Goal: Task Accomplishment & Management: Manage account settings

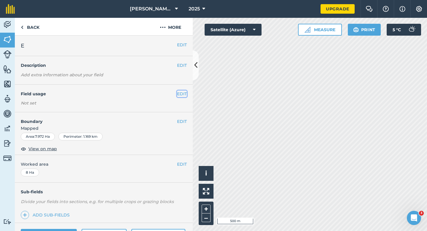
click at [180, 95] on button "EDIT" at bounding box center [182, 93] width 10 height 7
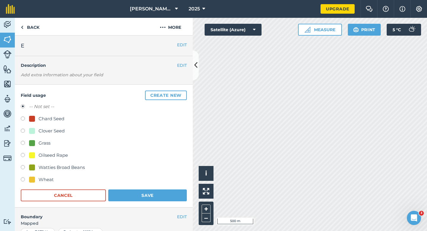
click at [53, 150] on div "-- Not set -- Chard Seed Clover Seed Grass Oilseed Rape Watties Broad Beans Whe…" at bounding box center [104, 144] width 166 height 82
click at [53, 154] on div "Oilseed Rape" at bounding box center [53, 154] width 29 height 7
radio input "true"
radio input "false"
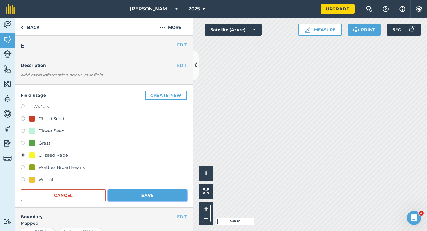
click at [127, 192] on button "Save" at bounding box center [147, 195] width 79 height 12
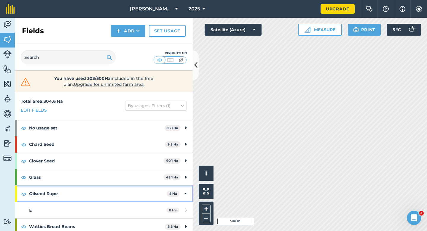
click at [190, 193] on div "Oilseed Rape 8 Ha" at bounding box center [104, 193] width 178 height 16
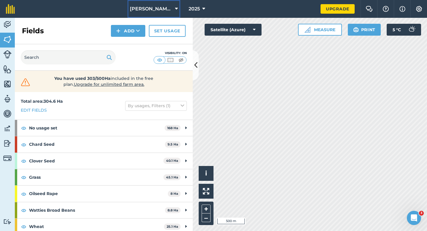
click at [162, 6] on span "[PERSON_NAME] & Sons" at bounding box center [151, 8] width 43 height 7
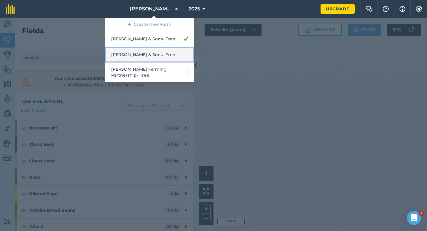
click at [171, 53] on link "[PERSON_NAME] & Sons - Free" at bounding box center [149, 55] width 89 height 16
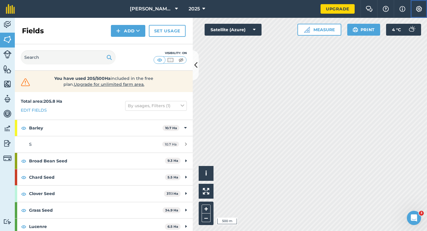
click at [419, 7] on img at bounding box center [418, 9] width 7 height 6
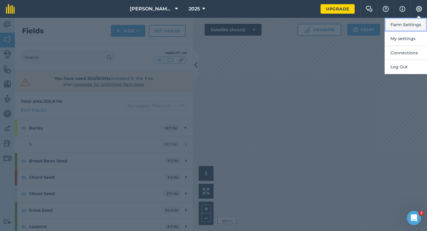
click at [419, 23] on button "Farm Settings" at bounding box center [406, 25] width 42 height 14
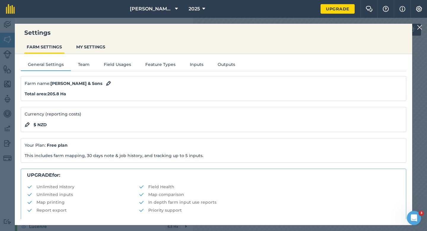
scroll to position [114, 0]
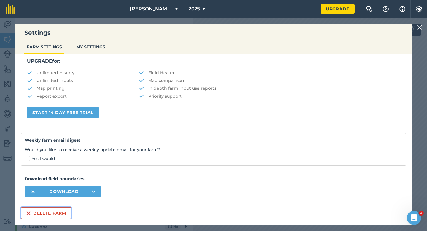
click at [68, 211] on button "Delete farm" at bounding box center [46, 213] width 51 height 12
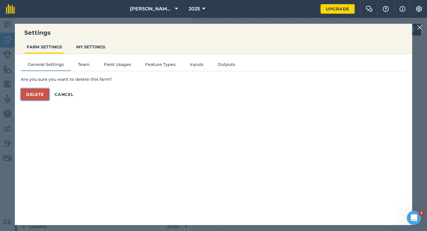
click at [48, 96] on button "Delete" at bounding box center [35, 94] width 28 height 12
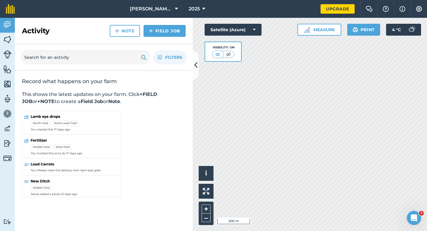
click at [151, 20] on div "Activity Note Field Job" at bounding box center [104, 31] width 178 height 26
click at [151, 17] on button "[PERSON_NAME] & Sons" at bounding box center [153, 9] width 53 height 18
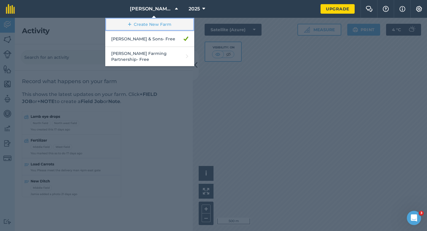
click at [151, 23] on link "Create New Farm" at bounding box center [149, 24] width 89 height 13
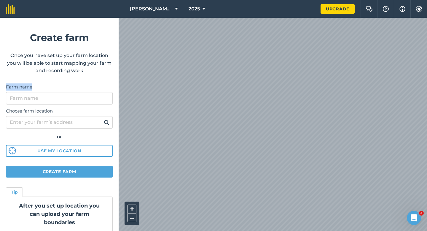
click at [93, 90] on div "Farm name" at bounding box center [59, 93] width 107 height 21
click at [93, 100] on input "Farm name" at bounding box center [59, 98] width 107 height 12
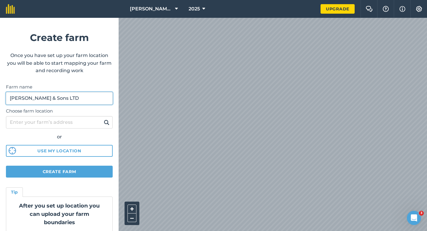
type input "[PERSON_NAME] & Sons LTD"
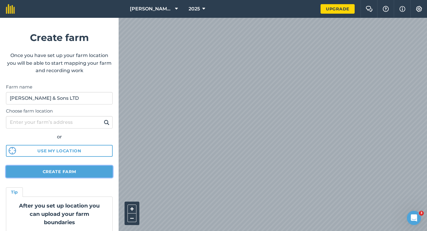
click at [89, 173] on button "Create farm" at bounding box center [59, 171] width 107 height 12
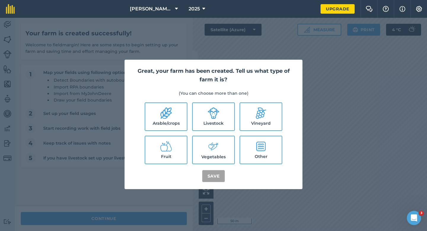
click at [171, 108] on icon at bounding box center [165, 113] width 11 height 12
checkbox input "true"
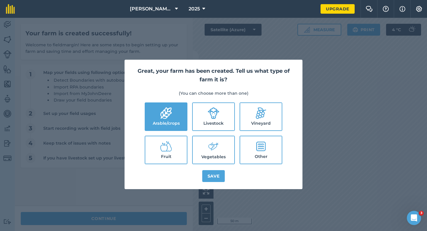
click at [231, 133] on ul "Arable/crops Livestock Vineyard Fruit Vegetables Other" at bounding box center [214, 133] width 164 height 62
click at [231, 155] on label "Vegetables" at bounding box center [214, 149] width 42 height 27
checkbox input "true"
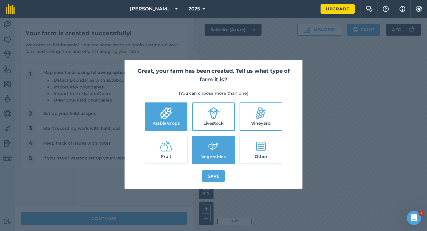
click at [226, 119] on label "Livestock" at bounding box center [214, 116] width 42 height 27
checkbox input "true"
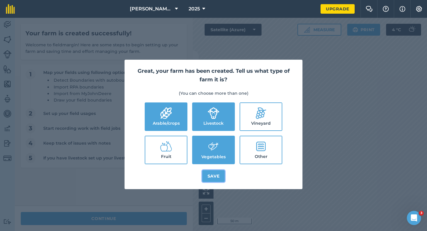
click at [224, 176] on button "Save" at bounding box center [213, 176] width 23 height 12
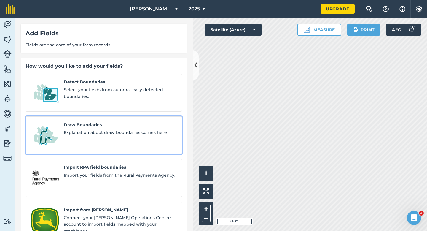
click at [88, 131] on div "Draw Boundaries Explanation about draw boundaries comes here" at bounding box center [120, 135] width 113 height 28
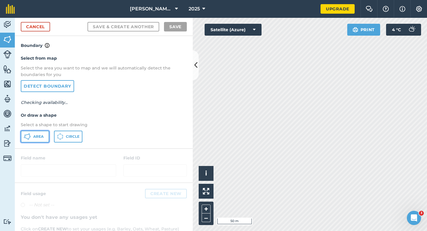
click at [42, 141] on button "Area" at bounding box center [35, 136] width 28 height 12
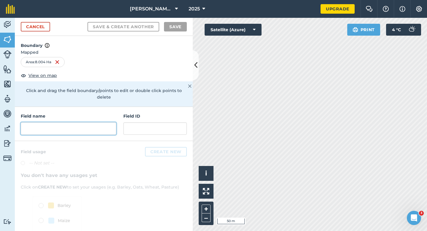
click at [80, 124] on input "text" at bounding box center [68, 128] width 95 height 12
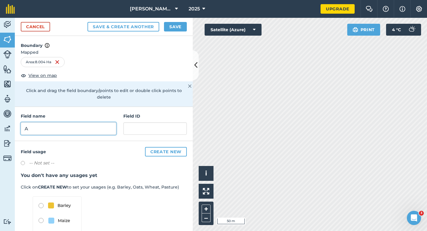
type input "A"
click at [170, 29] on button "Save" at bounding box center [175, 26] width 23 height 9
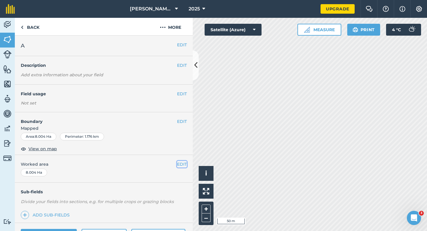
click at [181, 163] on button "EDIT" at bounding box center [182, 164] width 10 height 7
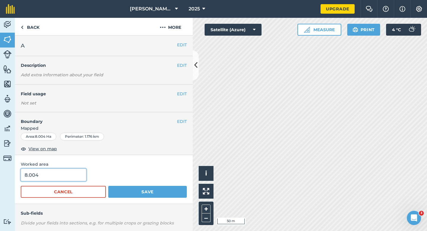
click at [66, 179] on input "8.004" at bounding box center [54, 174] width 66 height 12
type input "8"
click at [108, 186] on button "Save" at bounding box center [147, 192] width 79 height 12
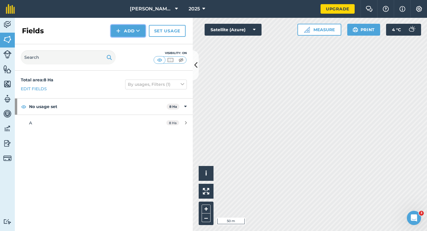
click at [124, 31] on button "Add" at bounding box center [128, 31] width 34 height 12
click at [124, 42] on link "Draw" at bounding box center [128, 44] width 33 height 13
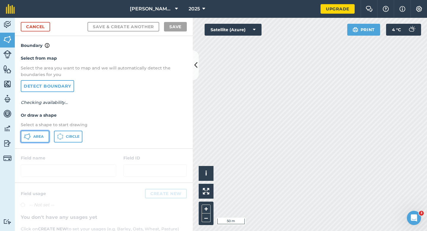
click at [35, 133] on button "Area" at bounding box center [35, 136] width 28 height 12
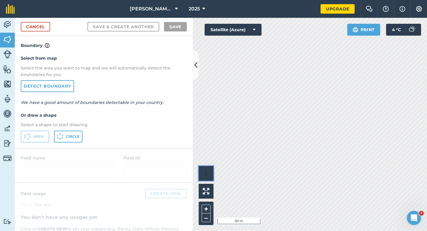
click at [297, 116] on div "Click to start drawing i © 2025 TomTom, Microsoft 50 m + –" at bounding box center [310, 124] width 234 height 213
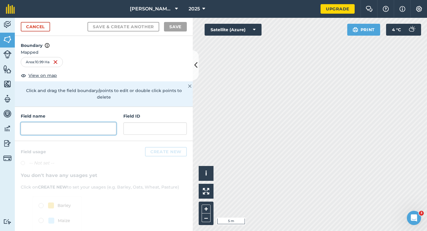
click at [92, 122] on input "text" at bounding box center [68, 128] width 95 height 12
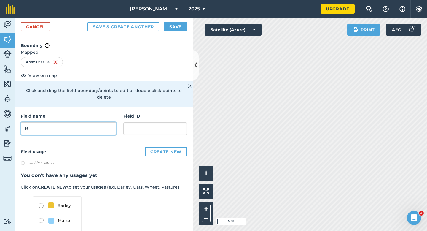
type input "B"
click at [163, 26] on div "Save & Create Another Save" at bounding box center [136, 26] width 99 height 9
click at [170, 26] on button "Save" at bounding box center [175, 26] width 23 height 9
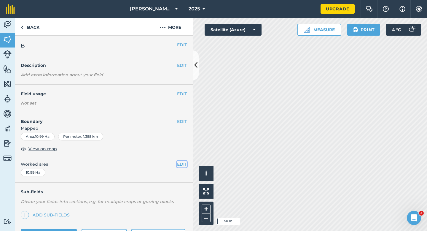
click at [181, 167] on button "EDIT" at bounding box center [182, 164] width 10 height 7
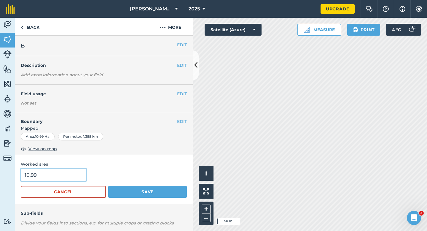
click at [72, 171] on input "10.99" at bounding box center [54, 174] width 66 height 12
type input "11"
click at [108, 186] on button "Save" at bounding box center [147, 192] width 79 height 12
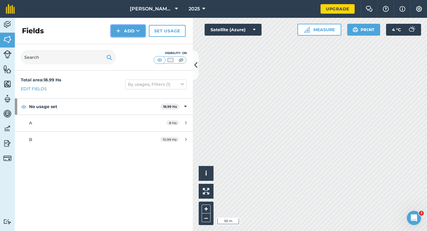
click at [124, 27] on button "Add" at bounding box center [128, 31] width 34 height 12
click at [124, 42] on link "Draw" at bounding box center [128, 44] width 33 height 13
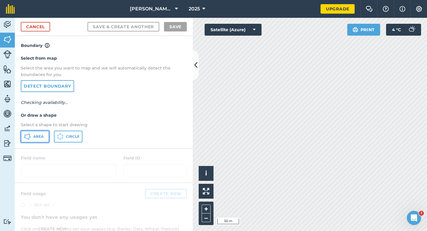
click at [41, 136] on span "Area" at bounding box center [38, 136] width 10 height 5
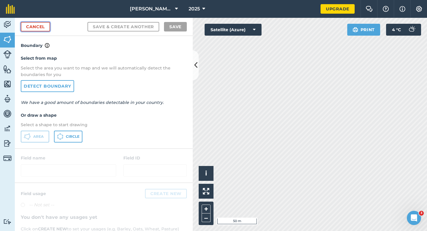
click at [38, 31] on link "Cancel" at bounding box center [35, 26] width 29 height 9
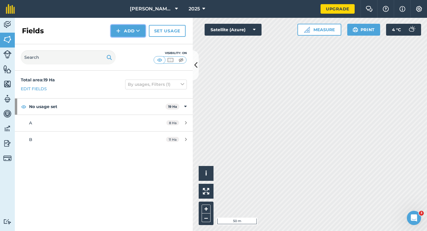
click at [122, 29] on button "Add" at bounding box center [128, 31] width 34 height 12
click at [124, 42] on link "Draw" at bounding box center [128, 44] width 33 height 13
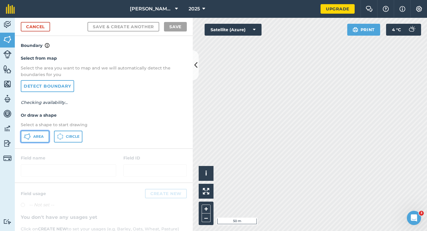
click at [42, 135] on span "Area" at bounding box center [38, 136] width 10 height 5
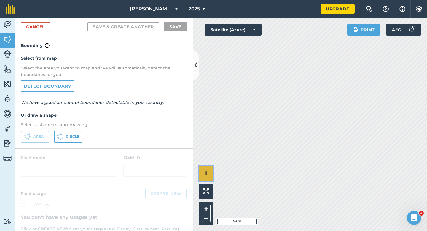
click at [242, 106] on div "Click to start drawing i © 2025 TomTom, Microsoft 50 m + –" at bounding box center [310, 124] width 234 height 213
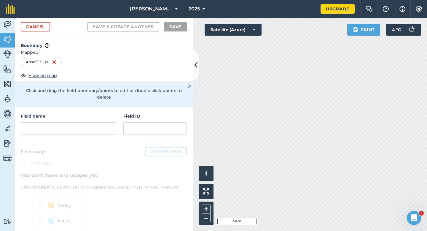
click at [70, 128] on div "Field name Field ID" at bounding box center [104, 124] width 178 height 34
click at [70, 127] on input "text" at bounding box center [68, 128] width 95 height 12
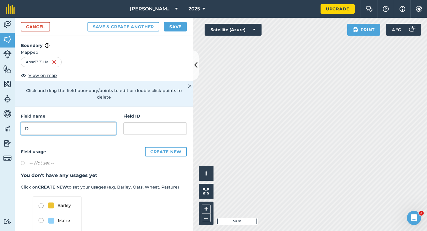
type input "D"
click at [174, 31] on div "Cancel Save & Create Another Save" at bounding box center [104, 27] width 178 height 18
click at [188, 24] on div "Cancel Save & Create Another Save" at bounding box center [104, 27] width 178 height 18
click at [172, 27] on button "Save" at bounding box center [175, 26] width 23 height 9
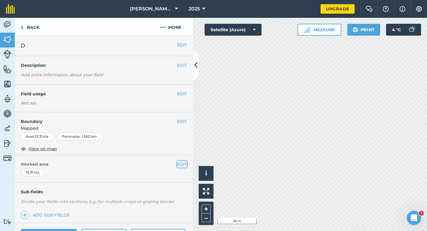
click at [184, 166] on button "EDIT" at bounding box center [182, 164] width 10 height 7
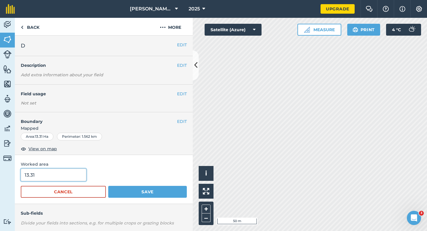
click at [66, 180] on input "13.31" at bounding box center [54, 174] width 66 height 12
type input "13.3"
click at [108, 186] on button "Save" at bounding box center [147, 192] width 79 height 12
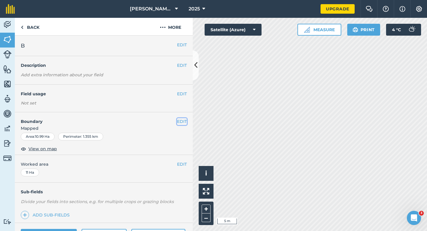
click at [182, 122] on button "EDIT" at bounding box center [182, 121] width 10 height 7
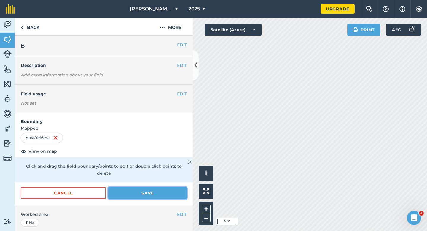
click at [160, 187] on button "Save" at bounding box center [147, 193] width 79 height 12
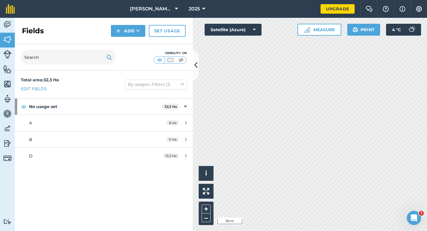
click at [127, 24] on div "Fields Add Set usage" at bounding box center [104, 31] width 178 height 26
click at [127, 33] on button "Add" at bounding box center [128, 31] width 34 height 12
click at [127, 39] on link "Draw" at bounding box center [128, 44] width 33 height 13
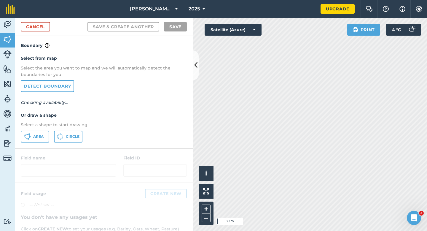
click at [45, 129] on div "Select from map Select the area you want to map and we will automatically detec…" at bounding box center [104, 98] width 178 height 99
click at [45, 135] on button "Area" at bounding box center [35, 136] width 28 height 12
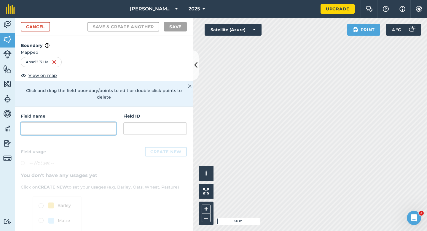
click at [106, 122] on input "text" at bounding box center [68, 128] width 95 height 12
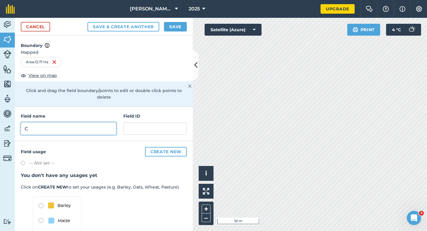
type input "C"
click at [173, 26] on button "Save" at bounding box center [175, 26] width 23 height 9
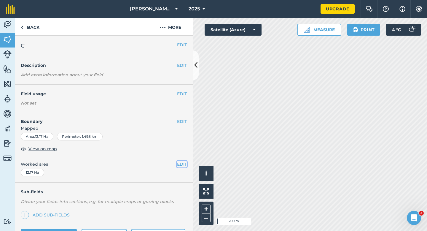
click at [178, 165] on button "EDIT" at bounding box center [182, 164] width 10 height 7
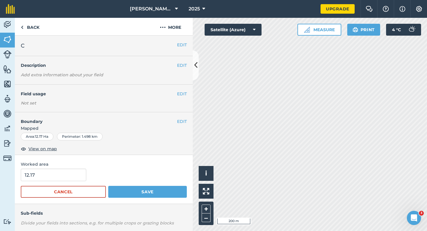
click at [46, 182] on form "12.17 Cancel Save" at bounding box center [104, 182] width 166 height 29
click at [47, 179] on input "12.17" at bounding box center [54, 174] width 66 height 12
type input "12.2"
click at [108, 186] on button "Save" at bounding box center [147, 192] width 79 height 12
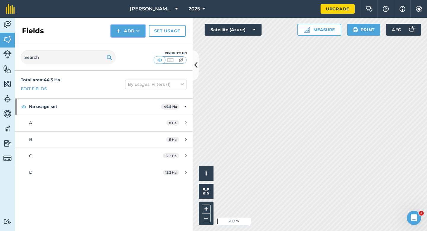
click at [116, 34] on button "Add" at bounding box center [128, 31] width 34 height 12
click at [118, 42] on link "Draw" at bounding box center [128, 44] width 33 height 13
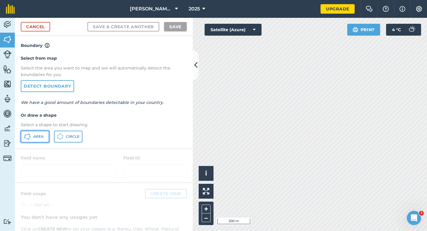
click at [42, 134] on span "Area" at bounding box center [38, 136] width 10 height 5
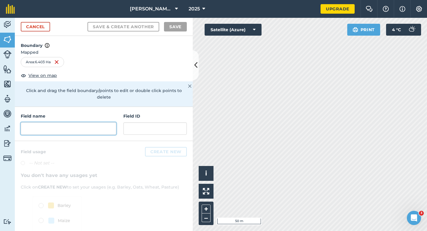
click at [92, 126] on input "text" at bounding box center [68, 128] width 95 height 12
type input "e"
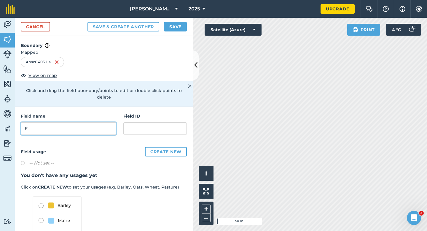
type input "E"
click at [175, 23] on button "Save" at bounding box center [175, 26] width 23 height 9
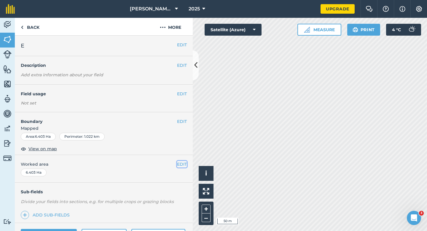
click at [178, 164] on button "EDIT" at bounding box center [182, 164] width 10 height 7
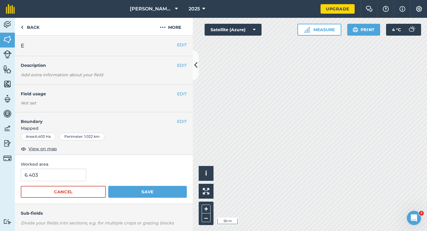
click at [47, 181] on form "6.403 Cancel Save" at bounding box center [104, 182] width 166 height 29
click at [48, 179] on input "6.40" at bounding box center [54, 174] width 66 height 12
type input "6.4"
click at [108, 186] on button "Save" at bounding box center [147, 192] width 79 height 12
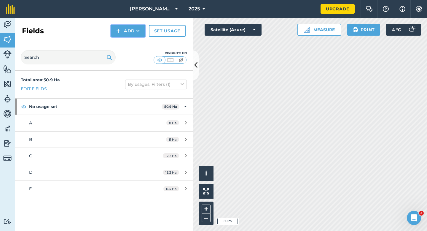
click at [121, 33] on button "Add" at bounding box center [128, 31] width 34 height 12
click at [121, 41] on link "Draw" at bounding box center [128, 44] width 33 height 13
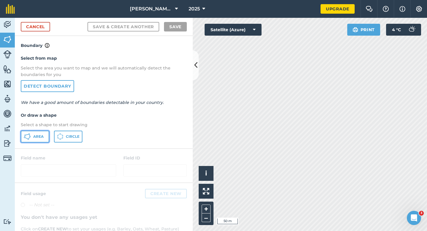
click at [43, 138] on span "Area" at bounding box center [38, 136] width 10 height 5
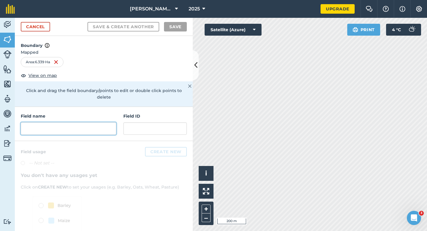
click at [106, 122] on input "text" at bounding box center [68, 128] width 95 height 12
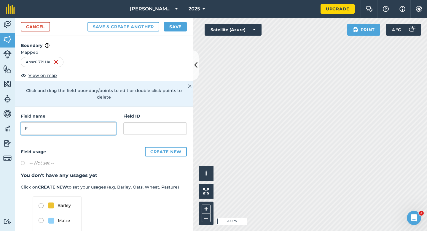
type input "F"
click at [181, 29] on button "Save" at bounding box center [175, 26] width 23 height 9
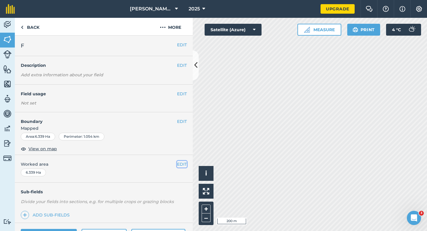
click at [183, 166] on button "EDIT" at bounding box center [182, 164] width 10 height 7
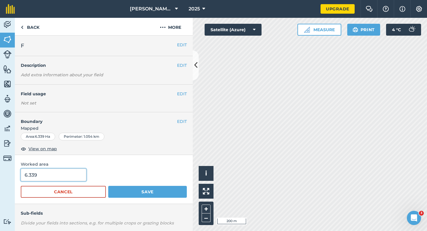
click at [55, 176] on input "6.339" at bounding box center [54, 174] width 66 height 12
type input "6.4"
click at [108, 186] on button "Save" at bounding box center [147, 192] width 79 height 12
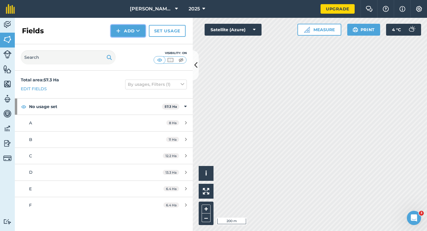
click at [132, 34] on button "Add" at bounding box center [128, 31] width 34 height 12
click at [132, 41] on link "Draw" at bounding box center [128, 44] width 33 height 13
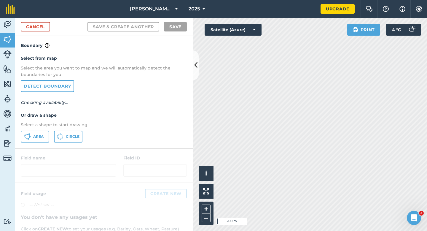
click at [38, 143] on div "Select from map Select the area you want to map and we will automatically detec…" at bounding box center [104, 98] width 178 height 99
click at [41, 133] on button "Area" at bounding box center [35, 136] width 28 height 12
click at [43, 16] on nav "[PERSON_NAME] & Sons LTD 2025" at bounding box center [171, 9] width 300 height 18
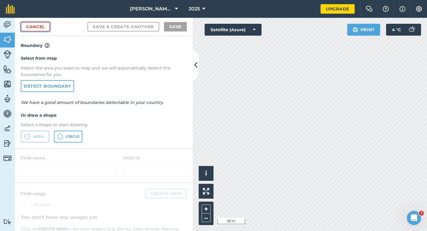
click at [43, 27] on link "Cancel" at bounding box center [35, 26] width 29 height 9
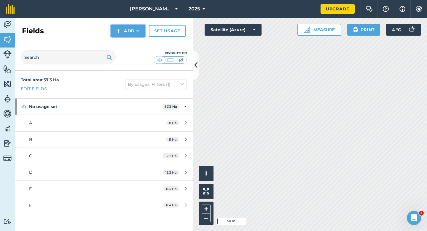
click at [139, 29] on icon at bounding box center [138, 31] width 4 height 6
click at [136, 50] on link "Draw" at bounding box center [128, 44] width 33 height 13
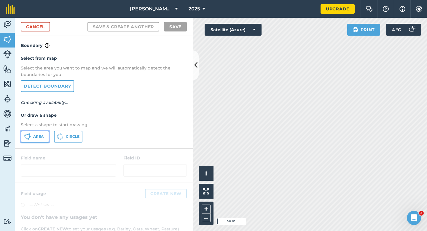
click at [37, 138] on span "Area" at bounding box center [38, 136] width 10 height 5
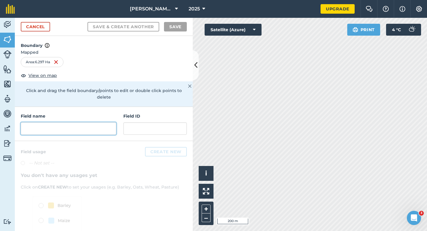
click at [96, 126] on input "text" at bounding box center [68, 128] width 95 height 12
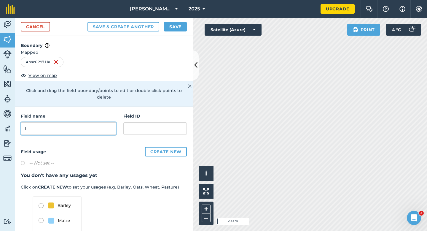
type input "I"
click at [172, 30] on button "Save" at bounding box center [175, 26] width 23 height 9
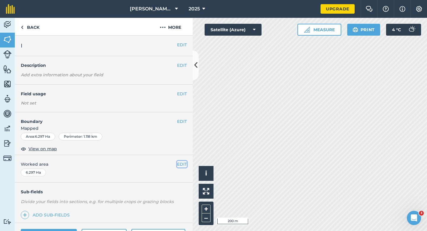
click at [184, 164] on button "EDIT" at bounding box center [182, 164] width 10 height 7
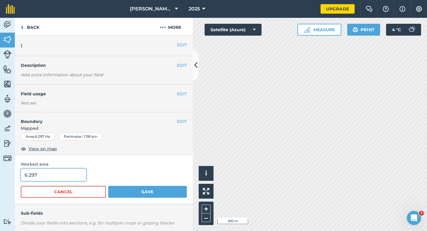
click at [47, 176] on input "6.297" at bounding box center [54, 174] width 66 height 12
type input "6.4"
click at [108, 186] on button "Save" at bounding box center [147, 192] width 79 height 12
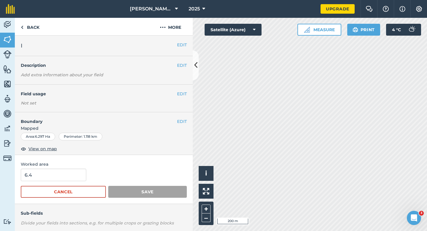
click at [144, 162] on span "Worked area" at bounding box center [104, 164] width 166 height 7
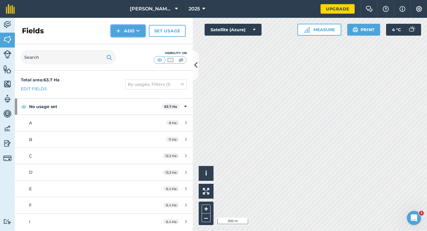
click at [124, 34] on button "Add" at bounding box center [128, 31] width 34 height 12
click at [124, 40] on link "Draw" at bounding box center [128, 44] width 33 height 13
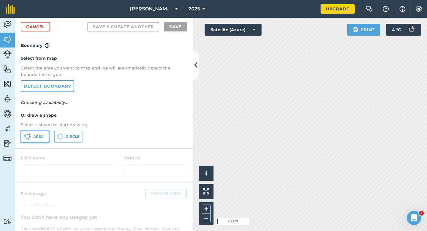
click at [39, 141] on button "Area" at bounding box center [35, 136] width 28 height 12
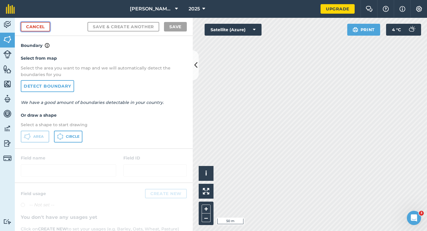
click at [43, 23] on link "Cancel" at bounding box center [35, 26] width 29 height 9
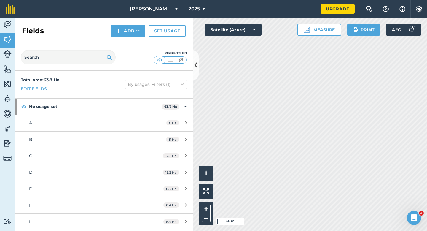
click at [122, 24] on div "Fields Add Set usage" at bounding box center [104, 31] width 178 height 26
click at [124, 39] on div "Fields Add Set usage" at bounding box center [104, 31] width 178 height 26
click at [124, 32] on button "Add" at bounding box center [128, 31] width 34 height 12
click at [124, 41] on link "Draw" at bounding box center [128, 44] width 33 height 13
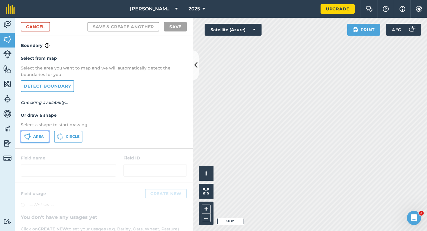
click at [41, 135] on span "Area" at bounding box center [38, 136] width 10 height 5
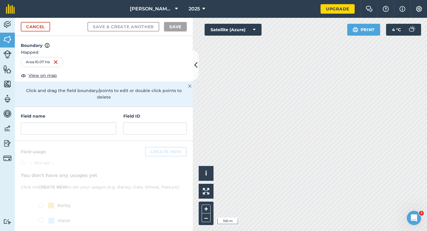
click at [94, 131] on div "Field name Field ID" at bounding box center [104, 124] width 178 height 34
click at [94, 125] on input "text" at bounding box center [68, 128] width 95 height 12
click at [97, 127] on input "text" at bounding box center [68, 128] width 95 height 12
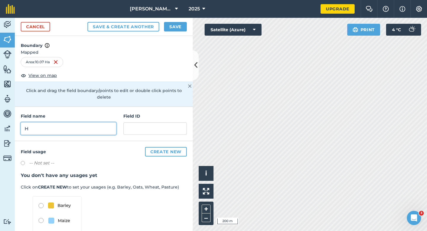
type input "H"
click at [171, 34] on div "Cancel Save & Create Another Save" at bounding box center [104, 27] width 178 height 18
click at [171, 27] on button "Save" at bounding box center [175, 26] width 23 height 9
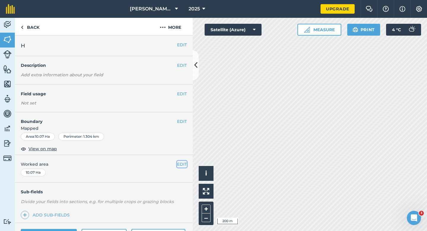
click at [186, 162] on button "EDIT" at bounding box center [182, 164] width 10 height 7
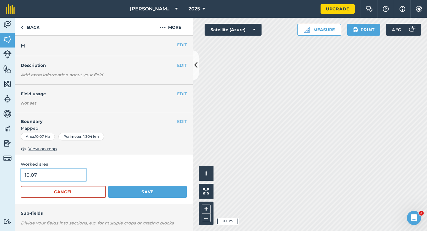
click at [44, 175] on input "10.07" at bounding box center [54, 174] width 66 height 12
type input "10"
click at [108, 186] on button "Save" at bounding box center [147, 192] width 79 height 12
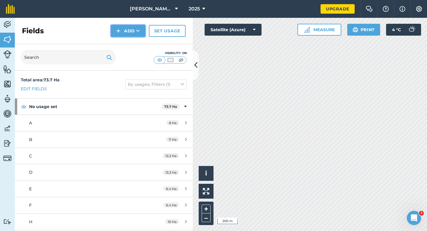
click at [133, 33] on button "Add" at bounding box center [128, 31] width 34 height 12
click at [133, 40] on link "Draw" at bounding box center [128, 44] width 33 height 13
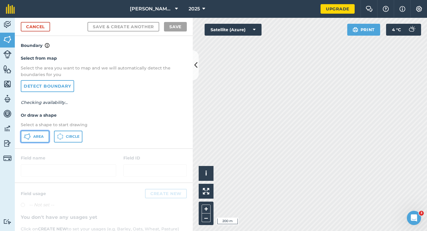
click at [34, 136] on span "Area" at bounding box center [38, 136] width 10 height 5
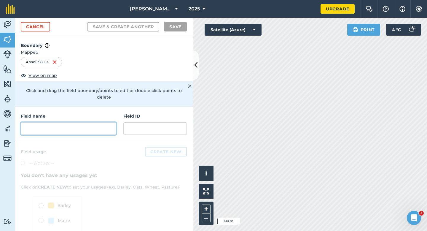
click at [87, 122] on input "text" at bounding box center [68, 128] width 95 height 12
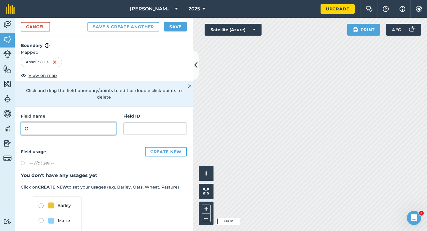
type input "G"
click at [175, 21] on div "Cancel Save & Create Another Save" at bounding box center [104, 27] width 178 height 18
click at [171, 25] on button "Save" at bounding box center [175, 26] width 23 height 9
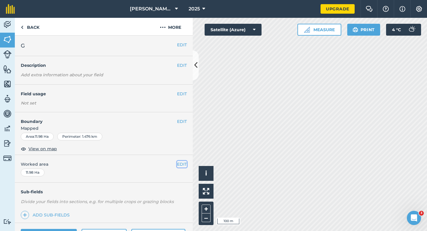
click at [185, 161] on button "EDIT" at bounding box center [182, 164] width 10 height 7
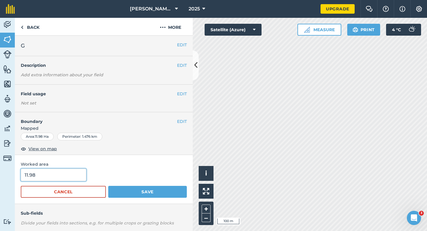
click at [53, 175] on input "11.98" at bounding box center [54, 174] width 66 height 12
type input "12"
click at [108, 186] on button "Save" at bounding box center [147, 192] width 79 height 12
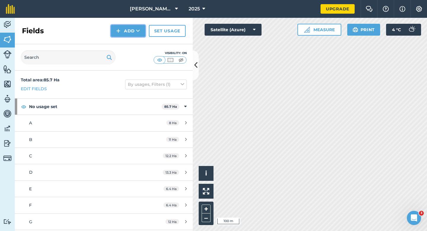
click at [133, 36] on button "Add" at bounding box center [128, 31] width 34 height 12
drag, startPoint x: 133, startPoint y: 36, endPoint x: 133, endPoint y: 42, distance: 5.6
click at [133, 42] on link "Draw" at bounding box center [128, 44] width 33 height 13
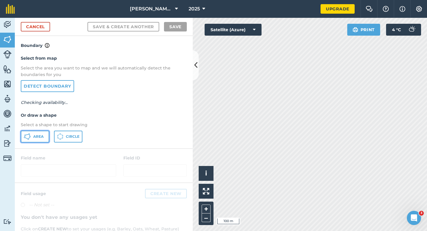
click at [46, 133] on button "Area" at bounding box center [35, 136] width 28 height 12
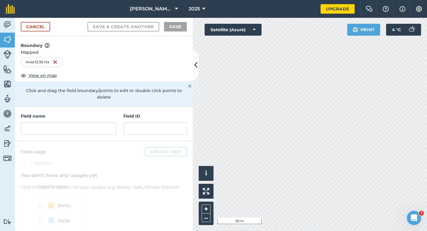
click at [87, 128] on div "Field name Field ID" at bounding box center [104, 124] width 178 height 34
click at [87, 126] on input "text" at bounding box center [68, 128] width 95 height 12
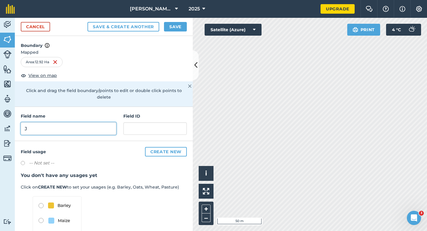
type input "J"
click at [176, 22] on button "Save" at bounding box center [175, 26] width 23 height 9
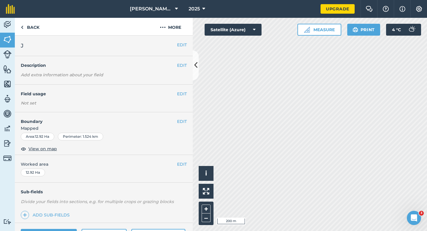
click at [187, 160] on div "EDIT Worked area 12.92 Ha" at bounding box center [104, 169] width 178 height 28
click at [178, 164] on button "EDIT" at bounding box center [182, 164] width 10 height 7
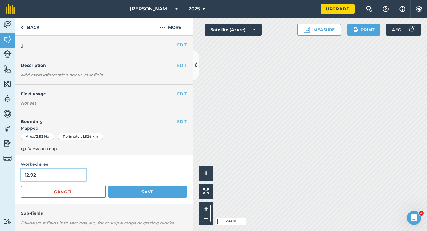
click at [74, 171] on input "12.92" at bounding box center [54, 174] width 66 height 12
type input "13"
click at [108, 186] on button "Save" at bounding box center [147, 192] width 79 height 12
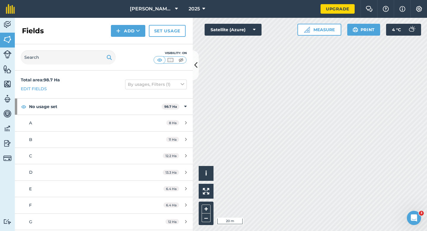
click at [106, 19] on div "Fields Add Set usage" at bounding box center [104, 31] width 178 height 26
click at [114, 23] on div "Fields Add Set usage" at bounding box center [104, 31] width 178 height 26
click at [118, 35] on button "Add" at bounding box center [128, 31] width 34 height 12
click at [118, 44] on link "Draw" at bounding box center [128, 44] width 33 height 13
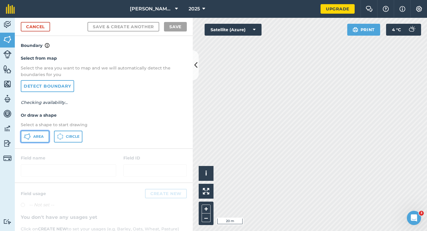
click at [36, 138] on span "Area" at bounding box center [38, 136] width 10 height 5
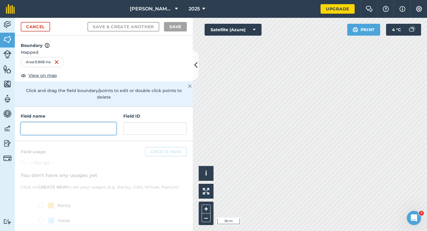
click at [73, 126] on input "text" at bounding box center [68, 128] width 95 height 12
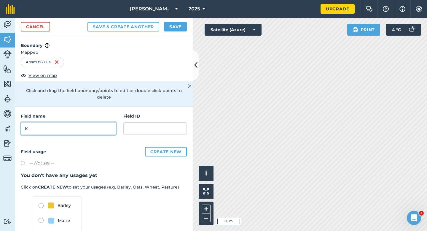
type input "K"
click at [168, 28] on button "Save" at bounding box center [175, 26] width 23 height 9
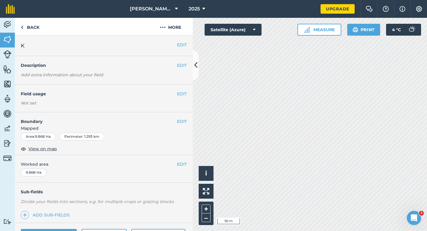
click at [183, 168] on div "EDIT Worked area 9.868 Ha" at bounding box center [104, 169] width 178 height 28
click at [180, 164] on button "EDIT" at bounding box center [182, 164] width 10 height 7
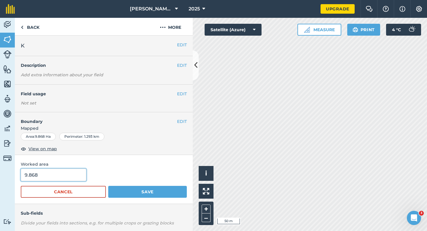
click at [80, 173] on input "9.868" at bounding box center [54, 174] width 66 height 12
type input "10"
click at [108, 186] on button "Save" at bounding box center [147, 192] width 79 height 12
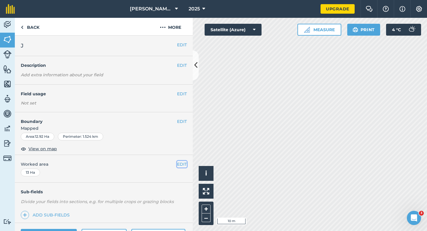
click at [181, 163] on button "EDIT" at bounding box center [182, 164] width 10 height 7
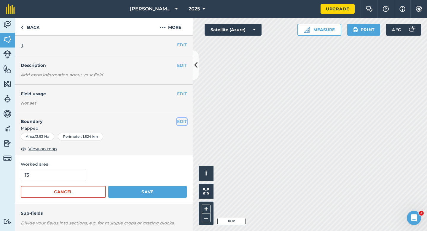
click at [182, 120] on button "EDIT" at bounding box center [182, 121] width 10 height 7
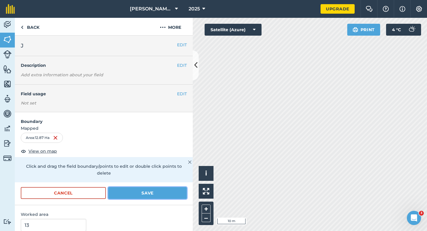
click at [153, 188] on button "Save" at bounding box center [147, 193] width 79 height 12
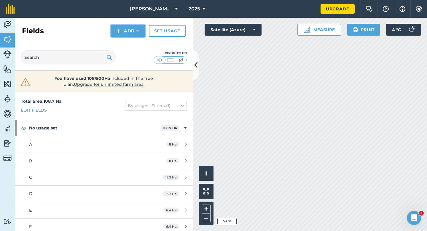
click at [125, 33] on button "Add" at bounding box center [128, 31] width 34 height 12
click at [125, 40] on link "Draw" at bounding box center [128, 44] width 33 height 13
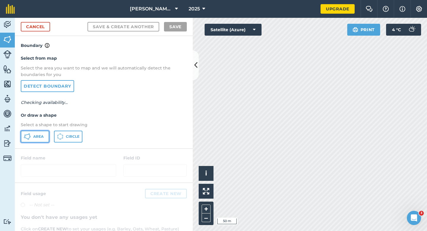
click at [35, 138] on span "Area" at bounding box center [38, 136] width 10 height 5
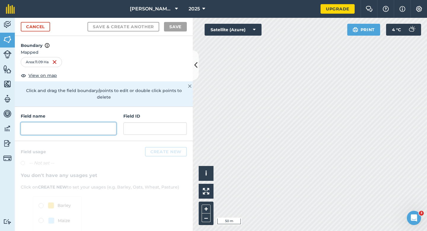
click at [107, 122] on input "text" at bounding box center [68, 128] width 95 height 12
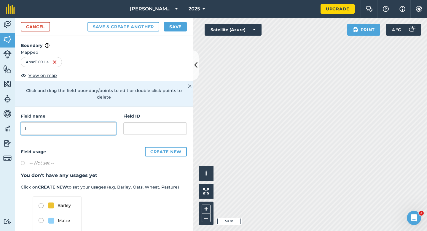
type input "L"
click at [165, 29] on button "Save" at bounding box center [175, 26] width 23 height 9
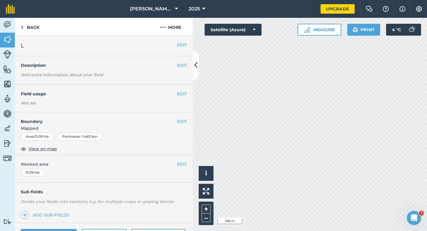
click at [187, 160] on div "EDIT Worked area 11.09 Ha" at bounding box center [104, 169] width 178 height 28
click at [184, 160] on div "EDIT Worked area 11.09 Ha" at bounding box center [104, 169] width 178 height 28
click at [179, 163] on button "EDIT" at bounding box center [182, 164] width 10 height 7
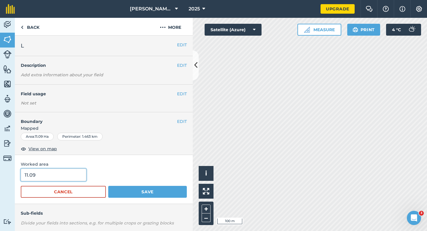
click at [72, 173] on input "11.09" at bounding box center [54, 174] width 66 height 12
type input "11"
click at [108, 186] on button "Save" at bounding box center [147, 192] width 79 height 12
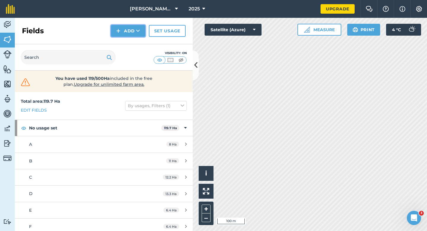
click at [120, 29] on img at bounding box center [118, 30] width 4 height 7
click at [123, 43] on link "Draw" at bounding box center [128, 44] width 33 height 13
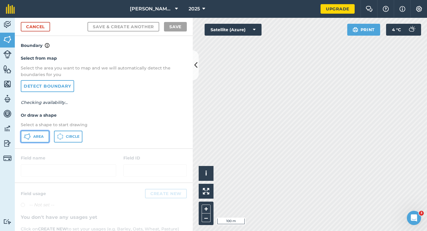
click at [38, 138] on span "Area" at bounding box center [38, 136] width 10 height 5
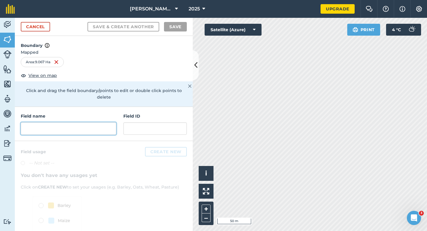
click at [106, 124] on input "text" at bounding box center [68, 128] width 95 height 12
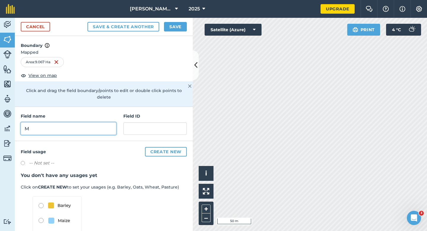
type input "M"
click at [176, 36] on h4 "Boundary" at bounding box center [104, 42] width 178 height 13
click at [176, 30] on button "Save" at bounding box center [175, 26] width 23 height 9
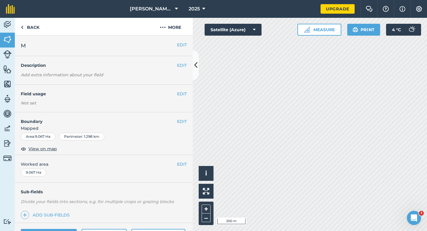
click at [181, 162] on button "EDIT" at bounding box center [182, 164] width 10 height 7
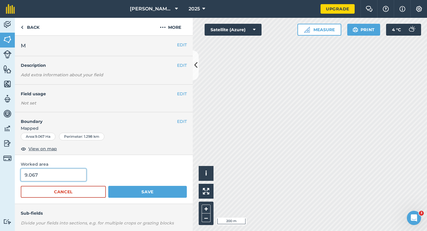
type input "9"
click at [64, 175] on input "9" at bounding box center [54, 174] width 66 height 12
click at [108, 186] on button "Save" at bounding box center [147, 192] width 79 height 12
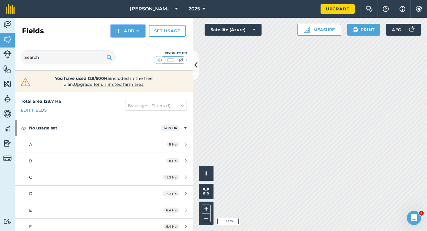
click at [125, 36] on button "Add" at bounding box center [128, 31] width 34 height 12
click at [125, 42] on link "Draw" at bounding box center [128, 44] width 33 height 13
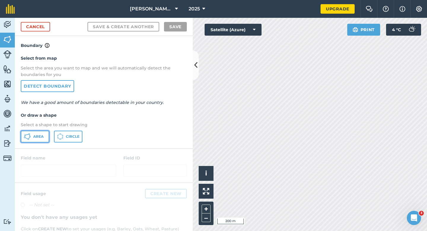
click at [38, 141] on button "Area" at bounding box center [35, 136] width 28 height 12
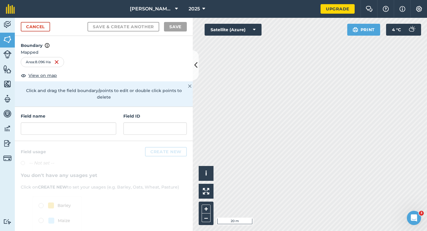
click at [101, 128] on div "Field name Field ID" at bounding box center [104, 124] width 178 height 34
click at [101, 123] on input "text" at bounding box center [68, 128] width 95 height 12
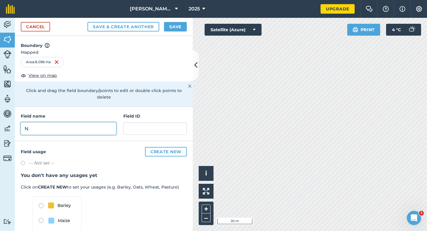
type input "N"
click at [173, 25] on button "Save" at bounding box center [175, 26] width 23 height 9
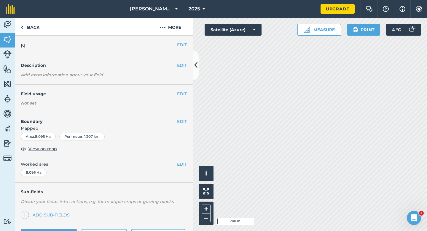
click at [180, 158] on div "EDIT Worked area 8.096 Ha" at bounding box center [104, 169] width 178 height 28
click at [181, 162] on button "EDIT" at bounding box center [182, 164] width 10 height 7
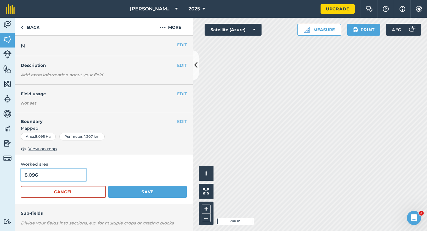
type input "8"
click at [77, 174] on input "8" at bounding box center [54, 174] width 66 height 12
click at [317, 174] on div "Click to start drawing i © 2025 TomTom, Microsoft 200 m + –" at bounding box center [310, 124] width 234 height 213
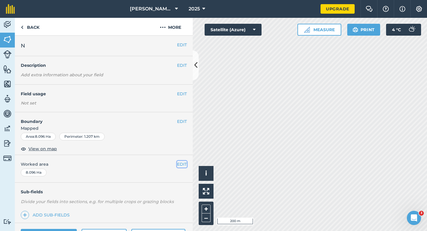
click at [181, 166] on button "EDIT" at bounding box center [182, 164] width 10 height 7
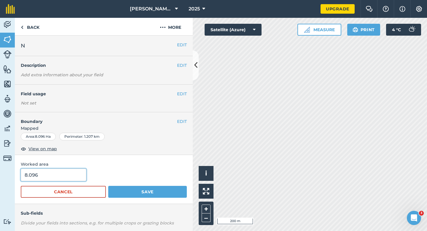
click at [54, 176] on input "8.096" at bounding box center [54, 174] width 66 height 12
type input "8"
click at [108, 186] on button "Save" at bounding box center [147, 192] width 79 height 12
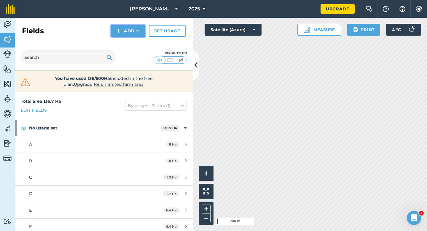
click at [116, 28] on button "Add" at bounding box center [128, 31] width 34 height 12
click at [121, 40] on link "Draw" at bounding box center [128, 44] width 33 height 13
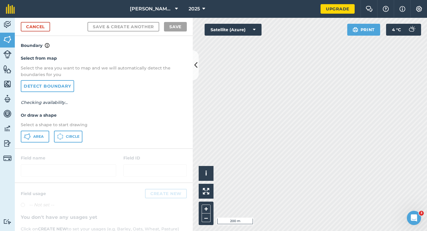
click at [45, 144] on div "Select from map Select the area you want to map and we will automatically detec…" at bounding box center [104, 98] width 178 height 99
click at [45, 141] on button "Area" at bounding box center [35, 136] width 28 height 12
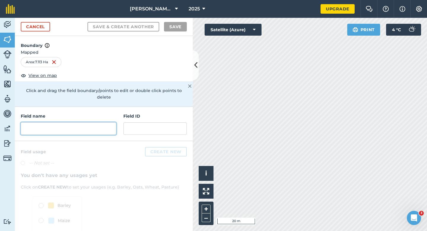
click at [101, 126] on input "text" at bounding box center [68, 128] width 95 height 12
type input "P"
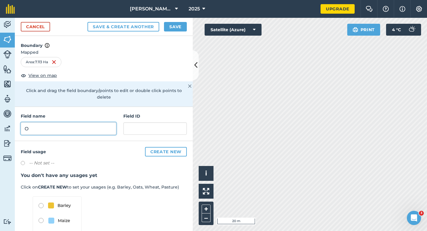
type input "O"
click at [178, 23] on button "Save" at bounding box center [175, 26] width 23 height 9
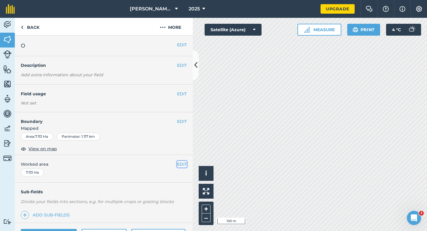
click at [181, 162] on button "EDIT" at bounding box center [182, 164] width 10 height 7
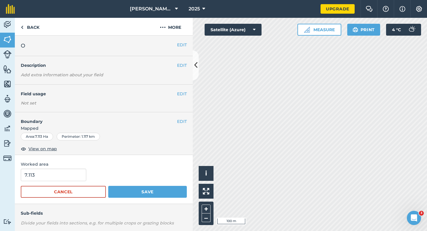
click at [64, 167] on span "Worked area" at bounding box center [104, 164] width 166 height 7
click at [64, 170] on input "7.113" at bounding box center [54, 174] width 66 height 12
type input "7"
click at [108, 186] on button "Save" at bounding box center [147, 192] width 79 height 12
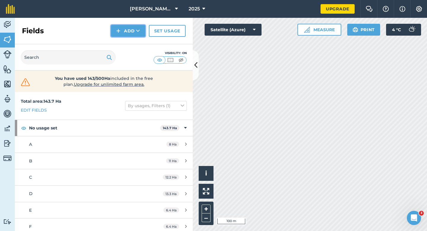
click at [126, 33] on button "Add" at bounding box center [128, 31] width 34 height 12
click at [126, 42] on link "Draw" at bounding box center [128, 44] width 33 height 13
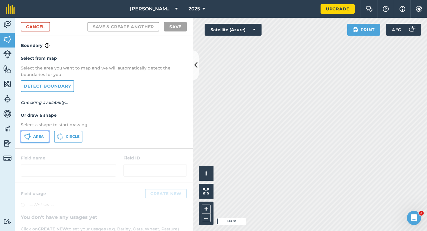
click at [35, 130] on button "Area" at bounding box center [35, 136] width 28 height 12
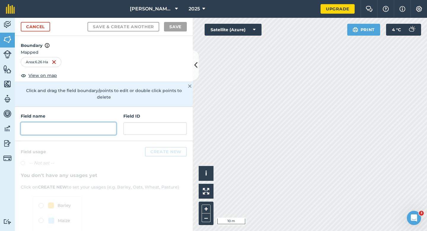
click at [79, 123] on input "text" at bounding box center [68, 128] width 95 height 12
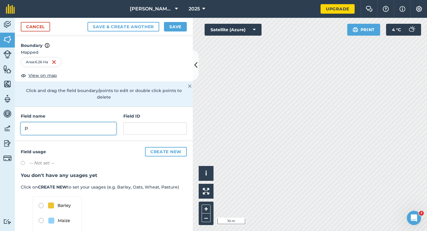
type input "P"
click at [170, 25] on button "Save" at bounding box center [175, 26] width 23 height 9
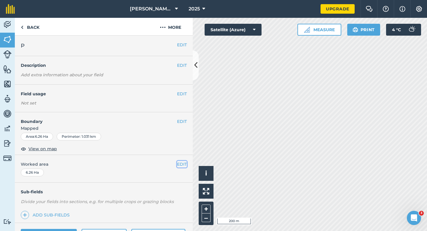
click at [177, 163] on button "EDIT" at bounding box center [182, 164] width 10 height 7
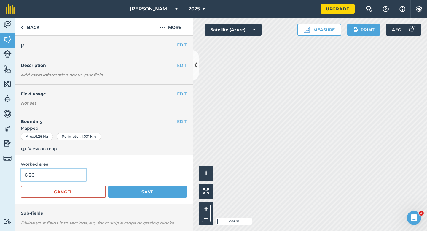
click at [45, 181] on input "6.26" at bounding box center [54, 174] width 66 height 12
type input "6.4"
click at [108, 186] on button "Save" at bounding box center [147, 192] width 79 height 12
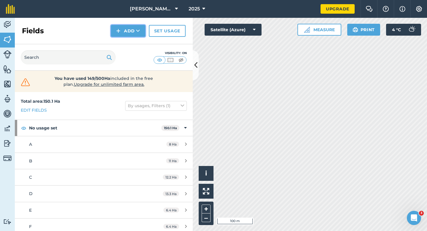
click at [127, 32] on button "Add" at bounding box center [128, 31] width 34 height 12
click at [127, 40] on link "Draw" at bounding box center [128, 44] width 33 height 13
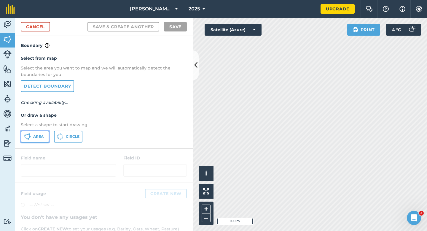
click at [28, 137] on icon at bounding box center [27, 136] width 7 height 7
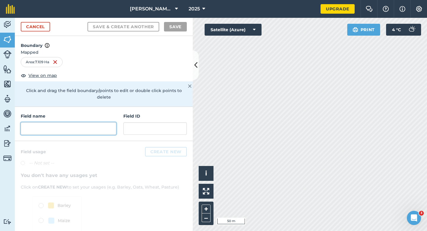
click at [71, 127] on input "text" at bounding box center [68, 128] width 95 height 12
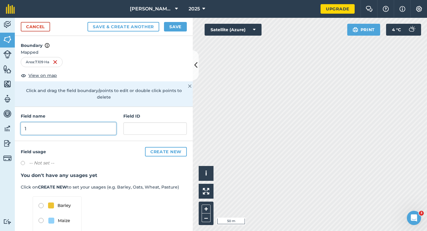
type input "1"
click at [168, 28] on button "Save" at bounding box center [175, 26] width 23 height 9
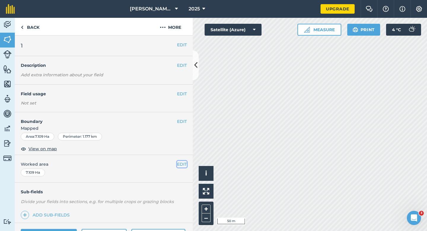
click at [182, 165] on button "EDIT" at bounding box center [182, 164] width 10 height 7
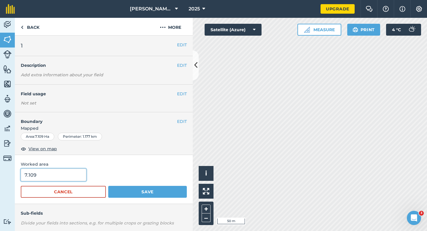
click at [59, 176] on input "7.109" at bounding box center [54, 174] width 66 height 12
type input "7"
click at [108, 186] on button "Save" at bounding box center [147, 192] width 79 height 12
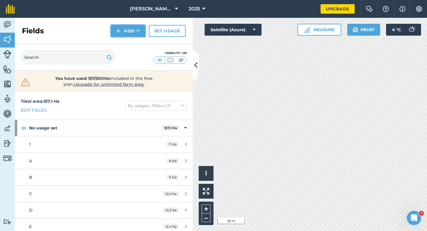
click at [132, 30] on button "Add" at bounding box center [128, 31] width 34 height 12
click at [132, 37] on div "Fields Add Draw Import Set usage" at bounding box center [104, 31] width 178 height 26
click at [136, 32] on icon at bounding box center [138, 31] width 4 height 6
click at [136, 41] on link "Draw" at bounding box center [128, 44] width 33 height 13
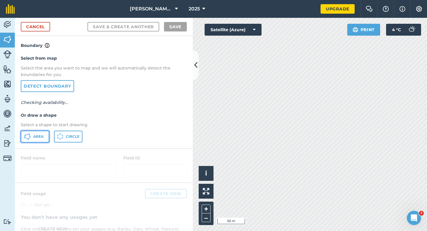
click at [38, 134] on span "Area" at bounding box center [38, 136] width 10 height 5
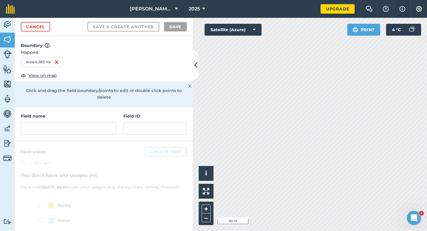
click at [108, 130] on div "Field name Field ID" at bounding box center [104, 124] width 178 height 34
click at [104, 124] on input "text" at bounding box center [68, 128] width 95 height 12
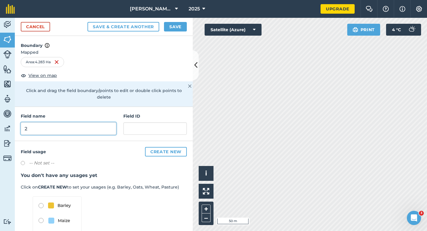
type input "2"
click at [183, 26] on button "Save" at bounding box center [175, 26] width 23 height 9
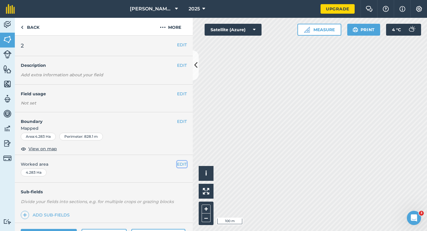
click at [181, 165] on button "EDIT" at bounding box center [182, 164] width 10 height 7
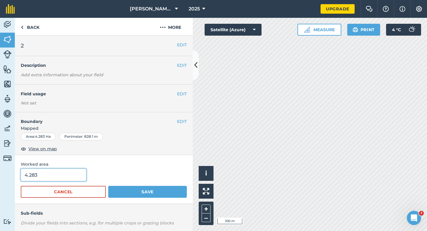
click at [63, 172] on input "4.283" at bounding box center [54, 174] width 66 height 12
type input "4.4"
click at [108, 186] on button "Save" at bounding box center [147, 192] width 79 height 12
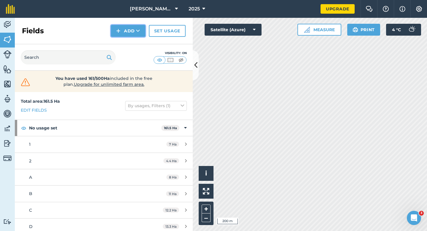
click at [122, 31] on button "Add" at bounding box center [128, 31] width 34 height 12
click at [122, 40] on link "Draw" at bounding box center [128, 44] width 33 height 13
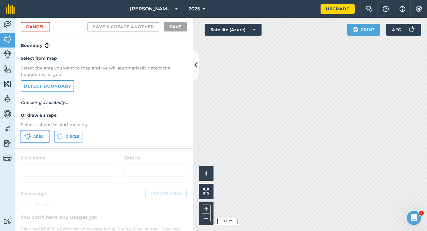
click at [33, 137] on span "Area" at bounding box center [38, 136] width 10 height 5
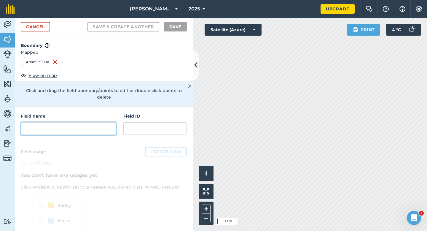
click at [96, 124] on input "text" at bounding box center [68, 128] width 95 height 12
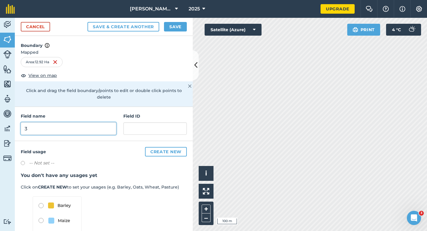
type input "3"
click at [171, 32] on div "Cancel Save & Create Another Save" at bounding box center [104, 27] width 178 height 18
click at [173, 23] on button "Save" at bounding box center [175, 26] width 23 height 9
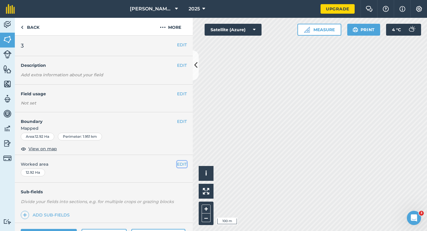
click at [185, 165] on button "EDIT" at bounding box center [182, 164] width 10 height 7
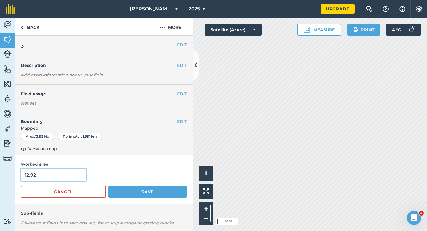
click at [53, 171] on input "12.92" at bounding box center [54, 174] width 66 height 12
type input "13"
click at [108, 186] on button "Save" at bounding box center [147, 192] width 79 height 12
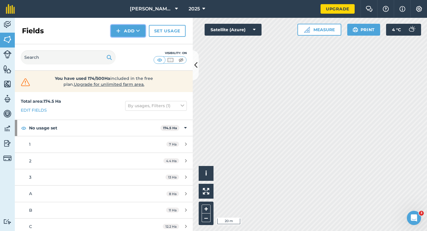
click at [125, 31] on button "Add" at bounding box center [128, 31] width 34 height 12
click at [125, 43] on link "Draw" at bounding box center [128, 44] width 33 height 13
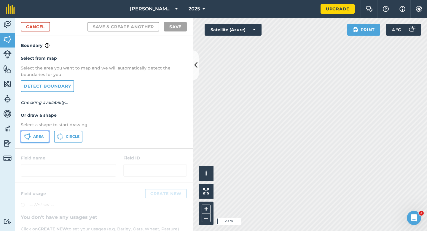
click at [36, 131] on button "Area" at bounding box center [35, 136] width 28 height 12
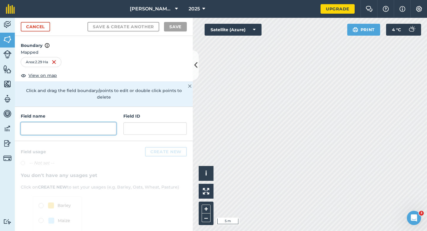
click at [78, 122] on input "text" at bounding box center [68, 128] width 95 height 12
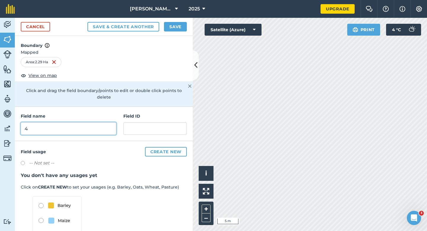
type input "4"
click at [175, 22] on button "Save" at bounding box center [175, 26] width 23 height 9
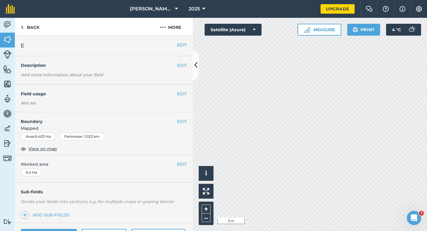
click at [183, 117] on div "EDIT Boundary Mapped Area : 6.403 Ha Perimeter : 1.022 km View on map" at bounding box center [104, 133] width 178 height 43
click at [182, 119] on button "EDIT" at bounding box center [182, 121] width 10 height 7
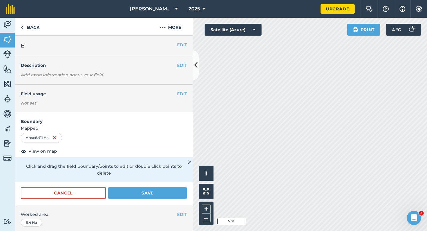
click at [127, 193] on div "Cancel Save" at bounding box center [104, 196] width 178 height 18
click at [130, 188] on button "Save" at bounding box center [147, 193] width 79 height 12
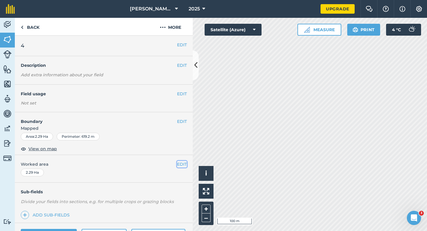
click at [178, 163] on button "EDIT" at bounding box center [182, 164] width 10 height 7
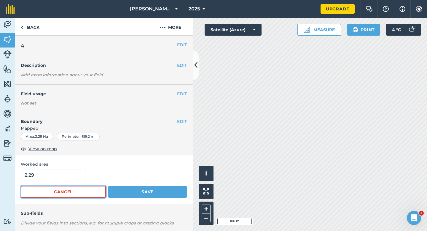
click at [50, 186] on button "Cancel" at bounding box center [63, 192] width 85 height 12
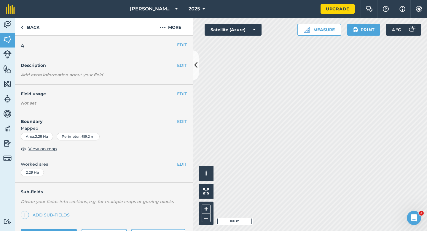
click at [50, 182] on div "EDIT Worked area 2.29 Ha" at bounding box center [104, 169] width 178 height 28
click at [179, 162] on button "EDIT" at bounding box center [182, 164] width 10 height 7
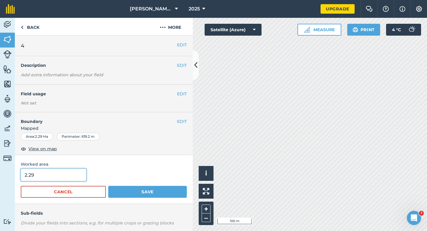
click at [74, 180] on input "2.29" at bounding box center [54, 174] width 66 height 12
type input "3"
click at [108, 186] on button "Save" at bounding box center [147, 192] width 79 height 12
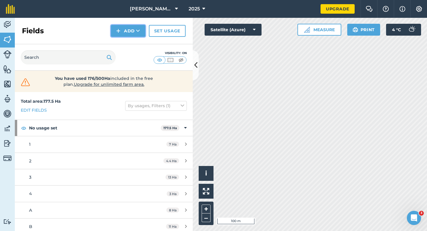
click at [129, 31] on button "Add" at bounding box center [128, 31] width 34 height 12
click at [129, 41] on link "Draw" at bounding box center [128, 44] width 33 height 13
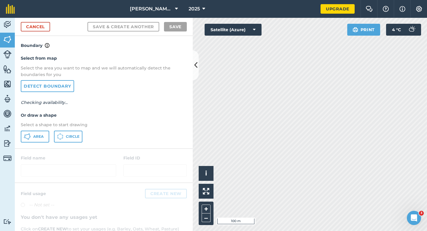
click at [40, 128] on div "Select from map Select the area you want to map and we will automatically detec…" at bounding box center [104, 98] width 178 height 99
click at [40, 131] on button "Area" at bounding box center [35, 136] width 28 height 12
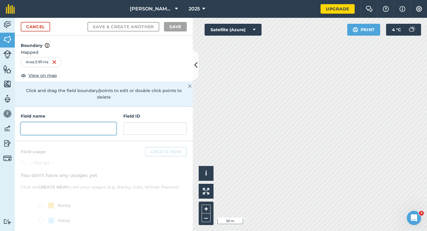
click at [102, 122] on input "text" at bounding box center [68, 128] width 95 height 12
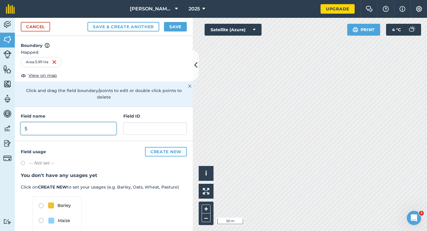
type input "5"
click at [170, 29] on button "Save" at bounding box center [175, 26] width 23 height 9
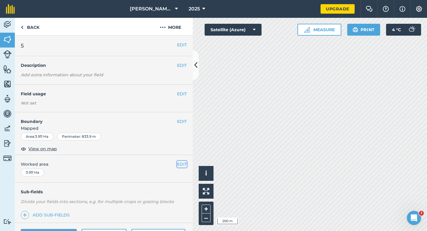
click at [179, 165] on button "EDIT" at bounding box center [182, 164] width 10 height 7
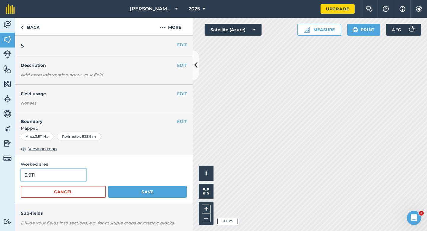
click at [74, 172] on input "3.911" at bounding box center [54, 174] width 66 height 12
type input "4"
click at [108, 186] on button "Save" at bounding box center [147, 192] width 79 height 12
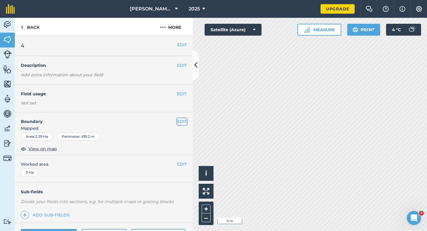
click at [181, 124] on button "EDIT" at bounding box center [182, 121] width 10 height 7
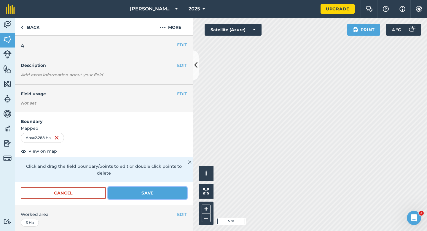
click at [176, 187] on button "Save" at bounding box center [147, 193] width 79 height 12
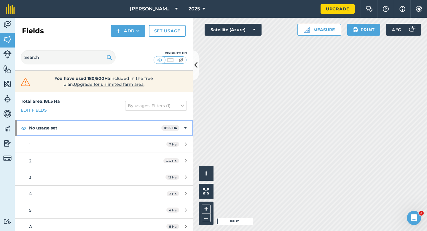
click at [182, 132] on div "No usage set 181.5 Ha" at bounding box center [104, 128] width 178 height 16
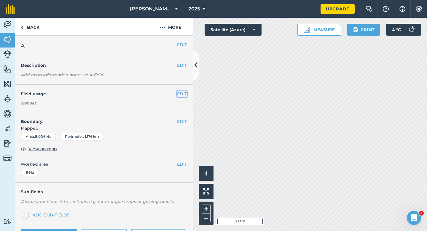
click at [179, 96] on button "EDIT" at bounding box center [182, 93] width 10 height 7
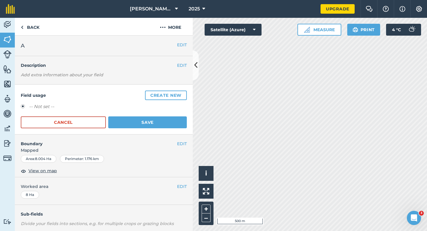
click at [179, 96] on button "Create new" at bounding box center [166, 94] width 42 height 9
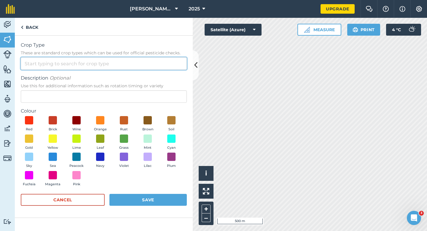
click at [169, 67] on input "Crop Type These are standard crop types which can be used for official pesticid…" at bounding box center [104, 63] width 166 height 12
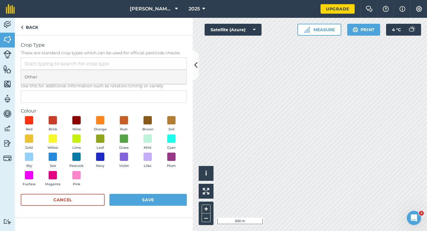
click at [169, 77] on li "Other" at bounding box center [103, 77] width 165 height 14
type input "Other"
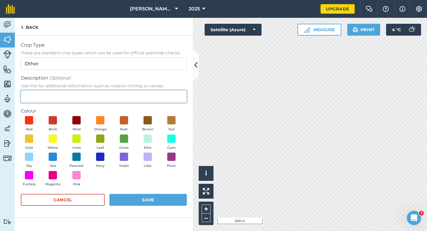
click at [169, 98] on input "Description Optional Use this for additional information such as rotation timin…" at bounding box center [104, 96] width 166 height 12
type input "Chard Seed"
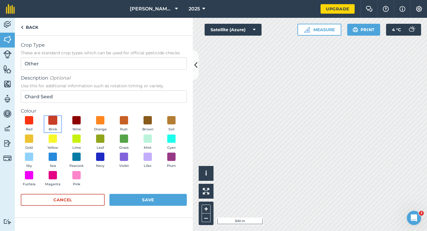
click at [52, 122] on span at bounding box center [52, 120] width 9 height 9
click at [135, 200] on button "Save" at bounding box center [147, 200] width 77 height 12
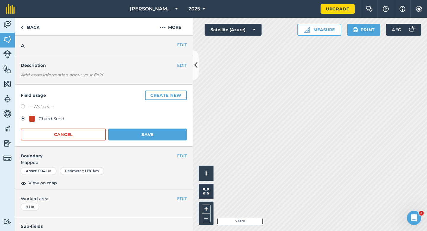
click at [160, 148] on h4 "Boundary" at bounding box center [96, 152] width 162 height 12
click at [160, 135] on button "Save" at bounding box center [147, 134] width 79 height 12
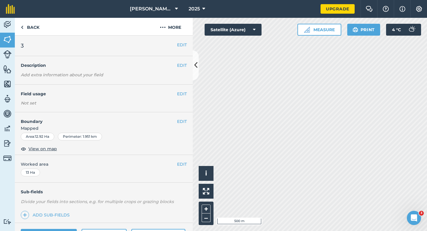
click at [175, 92] on h4 "Field usage" at bounding box center [99, 93] width 156 height 7
click at [179, 91] on button "EDIT" at bounding box center [182, 93] width 10 height 7
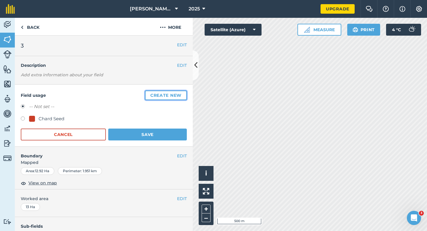
click at [177, 91] on button "Create new" at bounding box center [166, 94] width 42 height 9
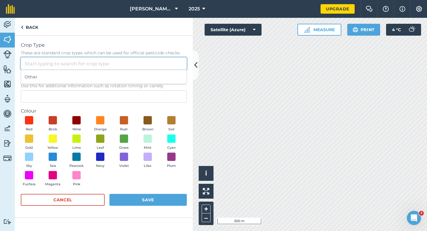
click at [158, 63] on input "Crop Type These are standard crop types which can be used for official pesticid…" at bounding box center [104, 63] width 166 height 12
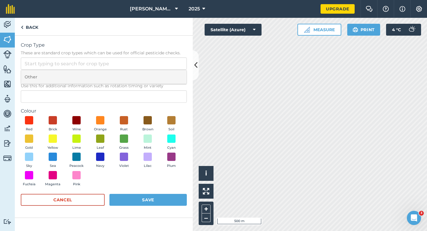
click at [158, 76] on li "Other" at bounding box center [103, 77] width 165 height 14
type input "Other"
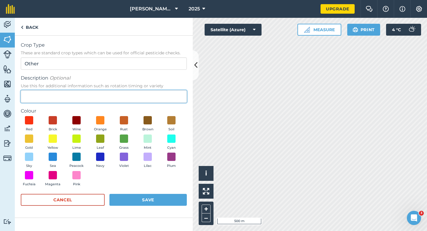
click at [158, 92] on input "Description Optional Use this for additional information such as rotation timin…" at bounding box center [104, 96] width 166 height 12
type input "Grass Seed"
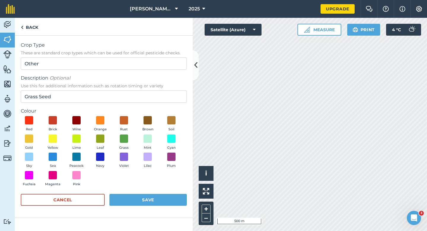
click at [130, 132] on div "Red Brick Wine Orange Rust Brown Soil Gold Yellow Lime Leaf Grass Mint Cyan Sky…" at bounding box center [104, 152] width 166 height 73
click at [130, 139] on button "Grass" at bounding box center [124, 142] width 17 height 16
click at [159, 193] on form "Crop Type These are standard crop types which can be used for official pesticid…" at bounding box center [104, 127] width 166 height 170
click at [163, 195] on button "Save" at bounding box center [147, 200] width 77 height 12
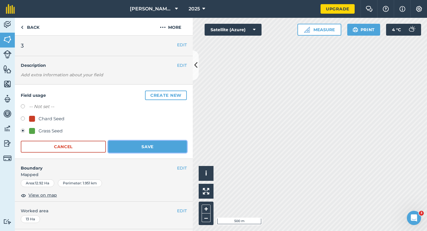
click at [155, 151] on button "Save" at bounding box center [147, 147] width 79 height 12
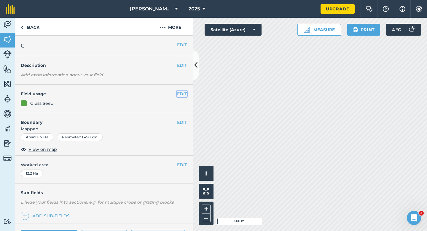
click at [179, 94] on button "EDIT" at bounding box center [182, 93] width 10 height 7
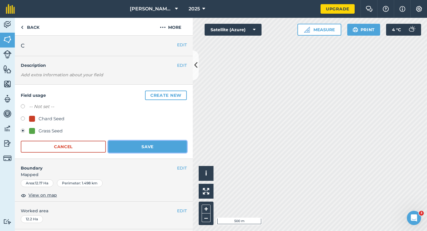
click at [130, 147] on button "Save" at bounding box center [147, 147] width 79 height 12
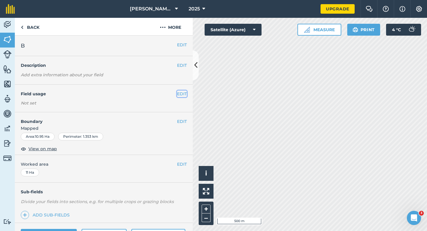
click at [181, 92] on button "EDIT" at bounding box center [182, 93] width 10 height 7
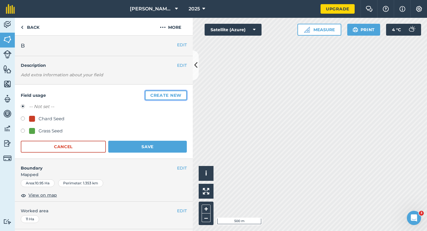
click at [181, 92] on button "Create new" at bounding box center [166, 94] width 42 height 9
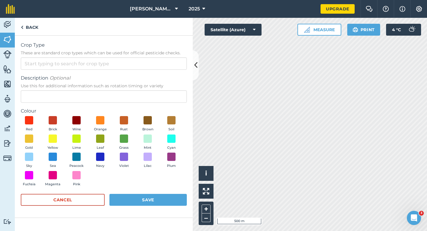
click at [157, 52] on span "These are standard crop types which can be used for official pesticide checks." at bounding box center [104, 53] width 166 height 6
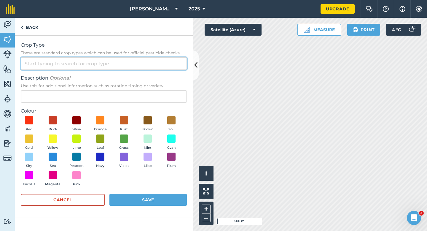
click at [157, 57] on input "Crop Type These are standard crop types which can be used for official pesticid…" at bounding box center [104, 63] width 166 height 12
click at [157, 60] on input "Crop Type These are standard crop types which can be used for official pesticid…" at bounding box center [104, 63] width 166 height 12
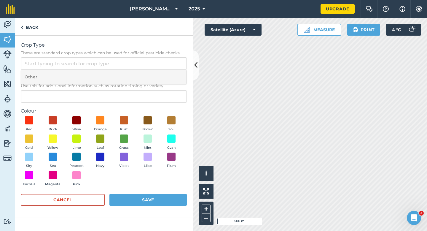
click at [157, 77] on li "Other" at bounding box center [103, 77] width 165 height 14
type input "Other"
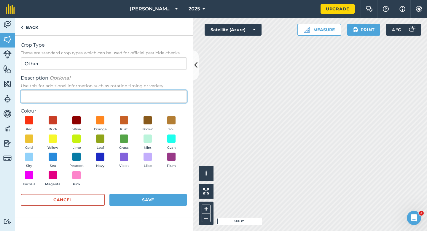
click at [157, 94] on input "Description Optional Use this for additional information such as rotation timin…" at bounding box center [104, 96] width 166 height 12
type input "Wheat"
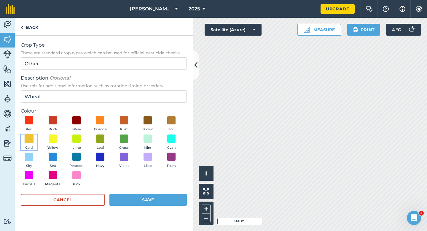
click at [32, 137] on span at bounding box center [29, 138] width 9 height 9
click at [141, 205] on button "Save" at bounding box center [147, 200] width 77 height 12
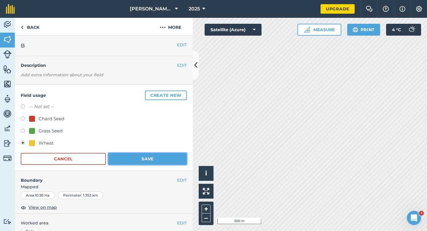
click at [133, 161] on button "Save" at bounding box center [147, 159] width 79 height 12
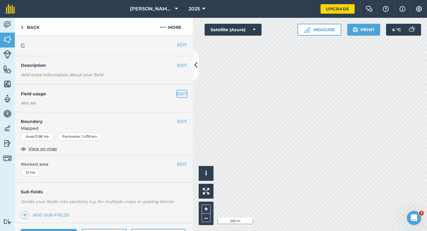
click at [179, 93] on button "EDIT" at bounding box center [182, 93] width 10 height 7
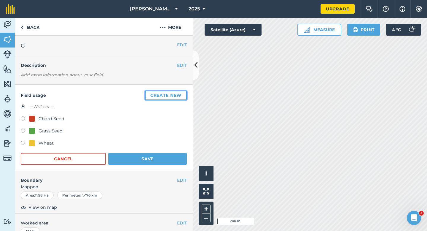
click at [179, 93] on button "Create new" at bounding box center [166, 94] width 42 height 9
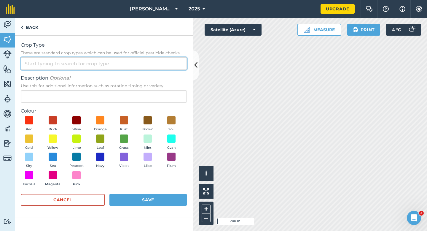
click at [167, 69] on input "Crop Type These are standard crop types which can be used for official pesticid…" at bounding box center [104, 63] width 166 height 12
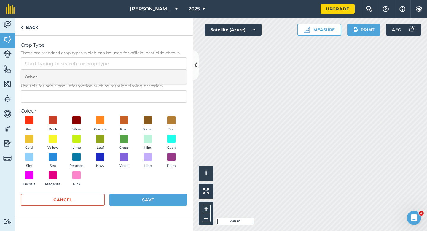
click at [167, 74] on li "Other" at bounding box center [103, 77] width 165 height 14
type input "Other"
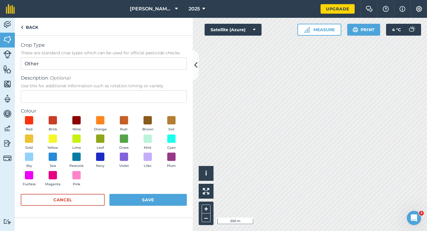
click at [167, 88] on span "Use this for additional information such as rotation timing or variety" at bounding box center [104, 86] width 166 height 6
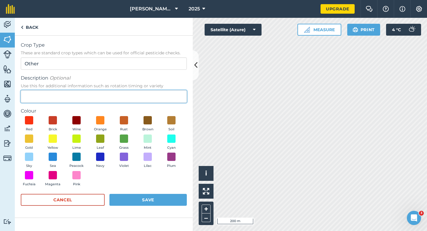
click at [167, 90] on input "Description Optional Use this for additional information such as rotation timin…" at bounding box center [104, 96] width 166 height 12
click at [167, 93] on input "Description Optional Use this for additional information such as rotation timin…" at bounding box center [104, 96] width 166 height 12
type input "Watties Peas"
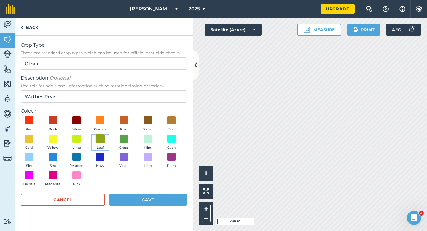
click at [103, 135] on span at bounding box center [100, 138] width 9 height 9
click at [149, 210] on div "Cancel Save" at bounding box center [104, 203] width 166 height 18
click at [149, 204] on button "Save" at bounding box center [147, 200] width 77 height 12
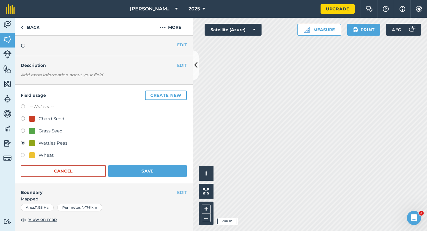
click at [188, 161] on div "Field usage Create new -- Not set -- Chard Seed Grass Seed Watties Peas Wheat C…" at bounding box center [104, 133] width 178 height 98
click at [182, 168] on button "Save" at bounding box center [147, 171] width 79 height 12
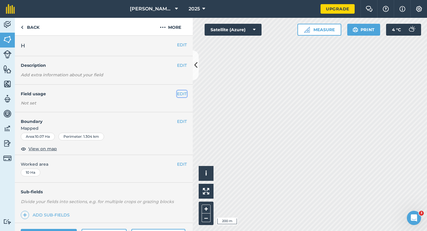
click at [180, 94] on button "EDIT" at bounding box center [182, 93] width 10 height 7
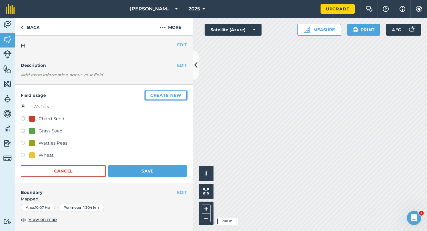
click at [180, 94] on button "Create new" at bounding box center [166, 94] width 42 height 9
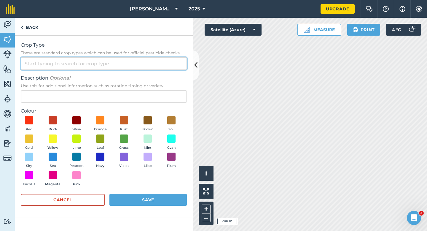
click at [163, 62] on input "Crop Type These are standard crop types which can be used for official pesticid…" at bounding box center [104, 63] width 166 height 12
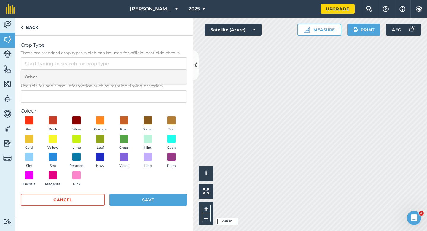
click at [163, 77] on li "Other" at bounding box center [103, 77] width 165 height 14
type input "Other"
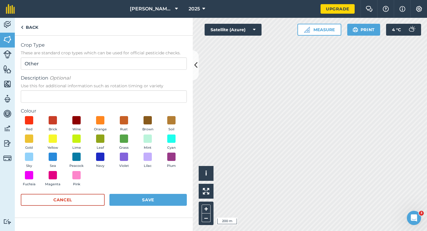
click at [162, 111] on label "Colour" at bounding box center [104, 110] width 166 height 7
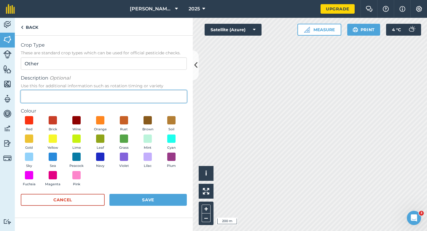
click at [164, 98] on input "Description Optional Use this for additional information such as rotation timin…" at bounding box center [104, 96] width 166 height 12
type input "Watties Beans"
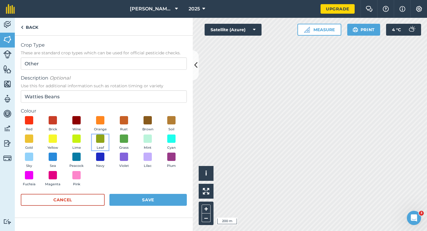
click at [93, 143] on button "Leaf" at bounding box center [100, 142] width 17 height 16
click at [145, 192] on form "Crop Type These are standard crop types which can be used for official pesticid…" at bounding box center [104, 127] width 166 height 170
click at [145, 194] on button "Save" at bounding box center [147, 200] width 77 height 12
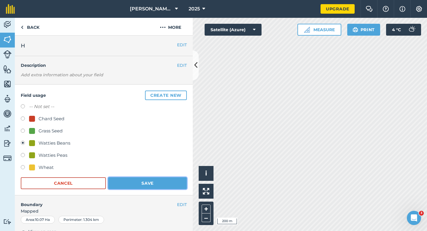
click at [151, 181] on button "Save" at bounding box center [147, 183] width 79 height 12
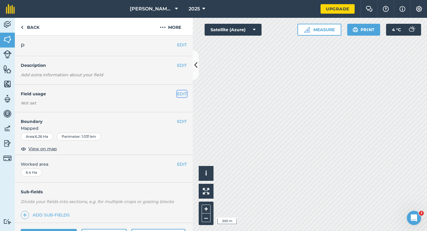
click at [182, 91] on button "EDIT" at bounding box center [182, 93] width 10 height 7
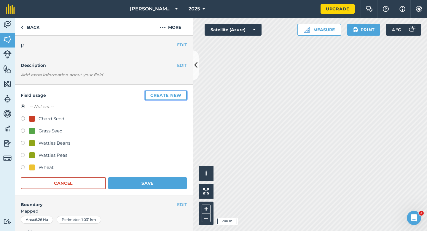
click at [182, 91] on button "Create new" at bounding box center [166, 94] width 42 height 9
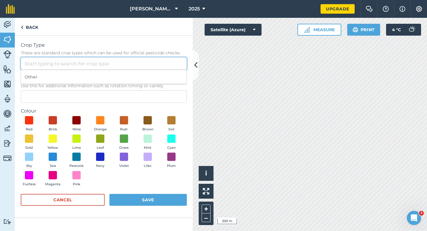
click at [164, 60] on input "Crop Type These are standard crop types which can be used for official pesticid…" at bounding box center [104, 63] width 166 height 12
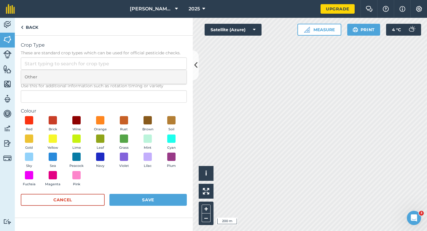
click at [164, 71] on li "Other" at bounding box center [103, 77] width 165 height 14
type input "Other"
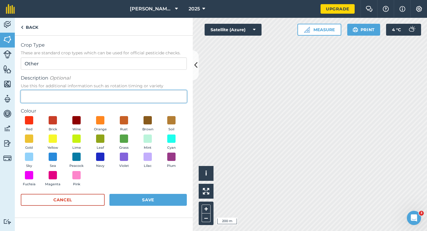
click at [164, 95] on input "Description Optional Use this for additional information such as rotation timin…" at bounding box center [104, 96] width 166 height 12
type input "Watties Peas"
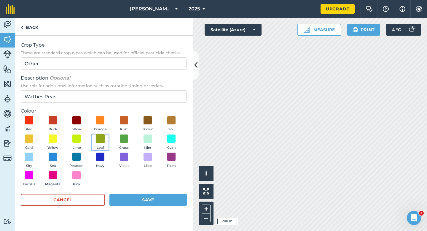
click at [102, 141] on span at bounding box center [100, 138] width 9 height 9
click at [159, 206] on div "Cancel Save" at bounding box center [104, 203] width 166 height 18
click at [159, 203] on button "Save" at bounding box center [147, 200] width 77 height 12
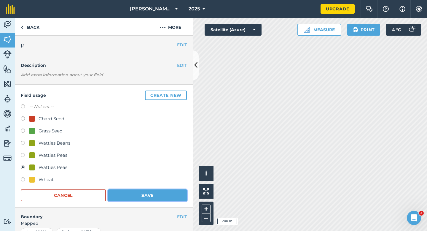
click at [169, 195] on button "Save" at bounding box center [147, 195] width 79 height 12
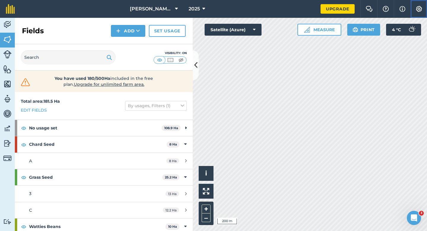
click at [420, 7] on img at bounding box center [418, 9] width 7 height 6
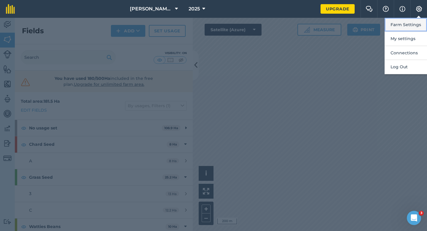
click at [420, 22] on button "Farm Settings" at bounding box center [406, 25] width 42 height 14
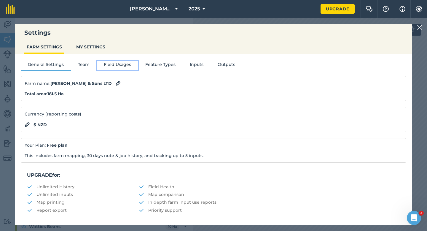
click at [117, 67] on button "Field Usages" at bounding box center [118, 65] width 42 height 9
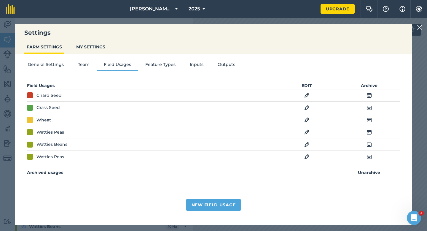
click at [306, 157] on img at bounding box center [306, 156] width 5 height 7
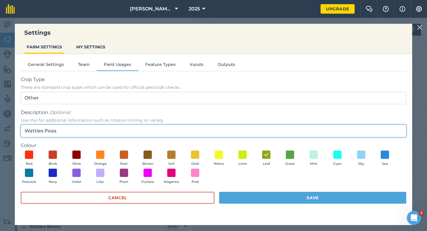
drag, startPoint x: 51, startPoint y: 132, endPoint x: 31, endPoint y: 132, distance: 20.2
click at [31, 132] on input "Watties Peas" at bounding box center [213, 131] width 385 height 12
type input "W"
click at [55, 131] on input "Broad Beans Seed" at bounding box center [213, 131] width 385 height 12
type input "Broad Bean Seed"
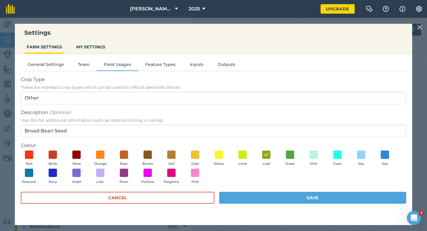
click at [258, 204] on div "Cancel Save" at bounding box center [213, 201] width 385 height 18
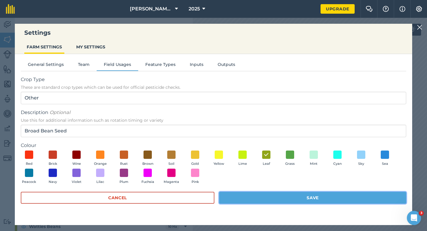
click at [261, 200] on button "Save" at bounding box center [312, 198] width 187 height 12
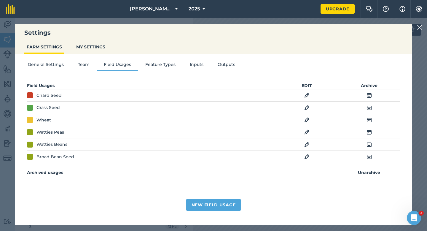
click at [417, 26] on img at bounding box center [419, 27] width 5 height 7
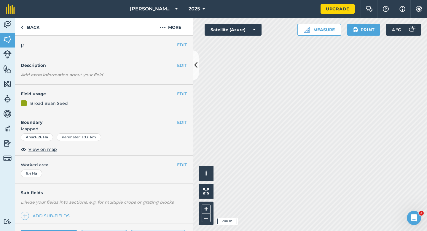
click at [176, 95] on h4 "Field usage" at bounding box center [99, 93] width 156 height 7
click at [179, 95] on button "EDIT" at bounding box center [182, 93] width 10 height 7
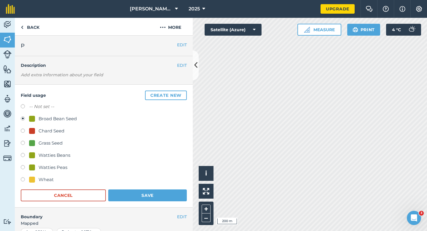
click at [43, 166] on div "Watties Peas" at bounding box center [53, 167] width 29 height 7
radio input "true"
radio input "false"
click at [158, 192] on button "Save" at bounding box center [147, 195] width 79 height 12
